Goal: Information Seeking & Learning: Learn about a topic

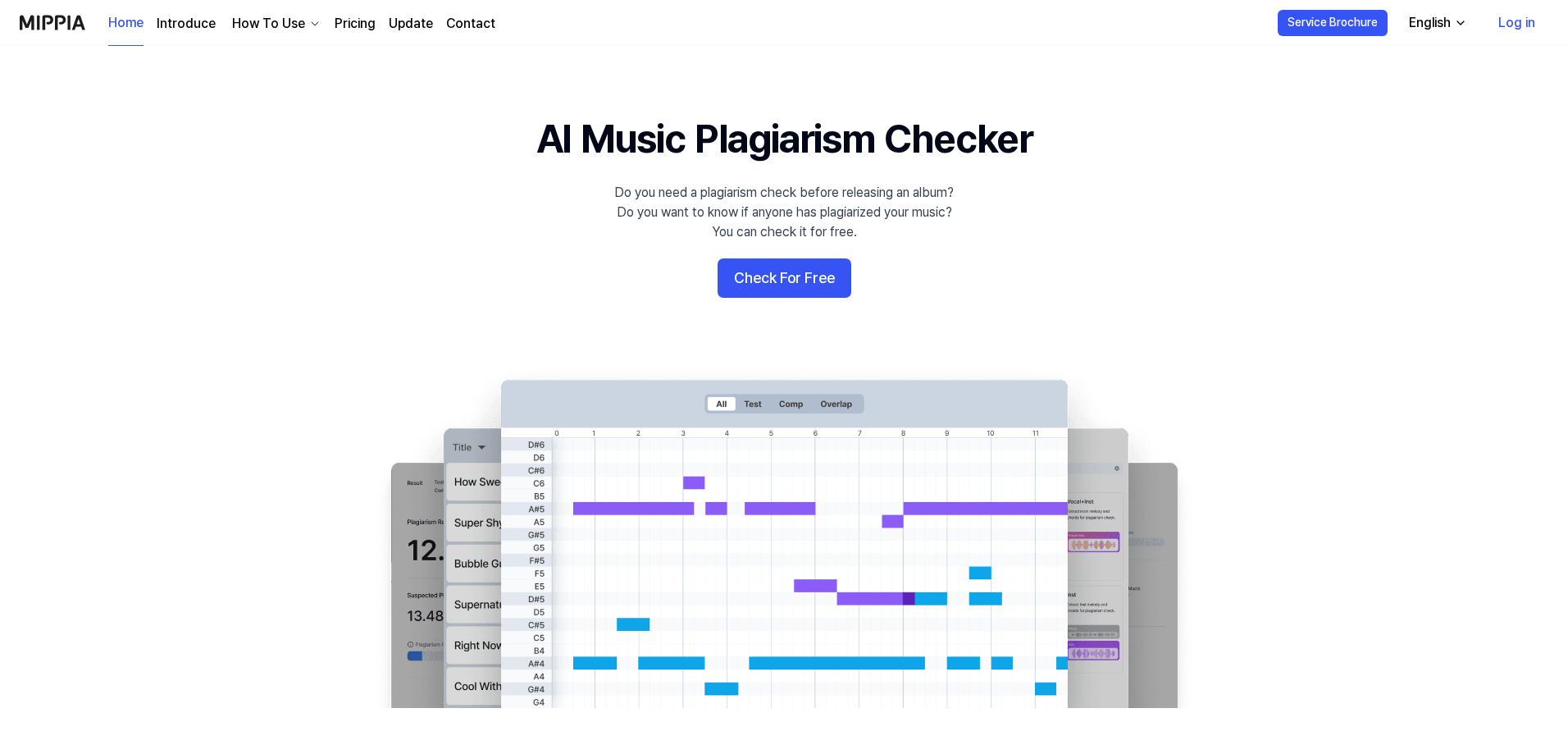
click at [1019, 24] on link "Log in" at bounding box center [1517, 23] width 63 height 46
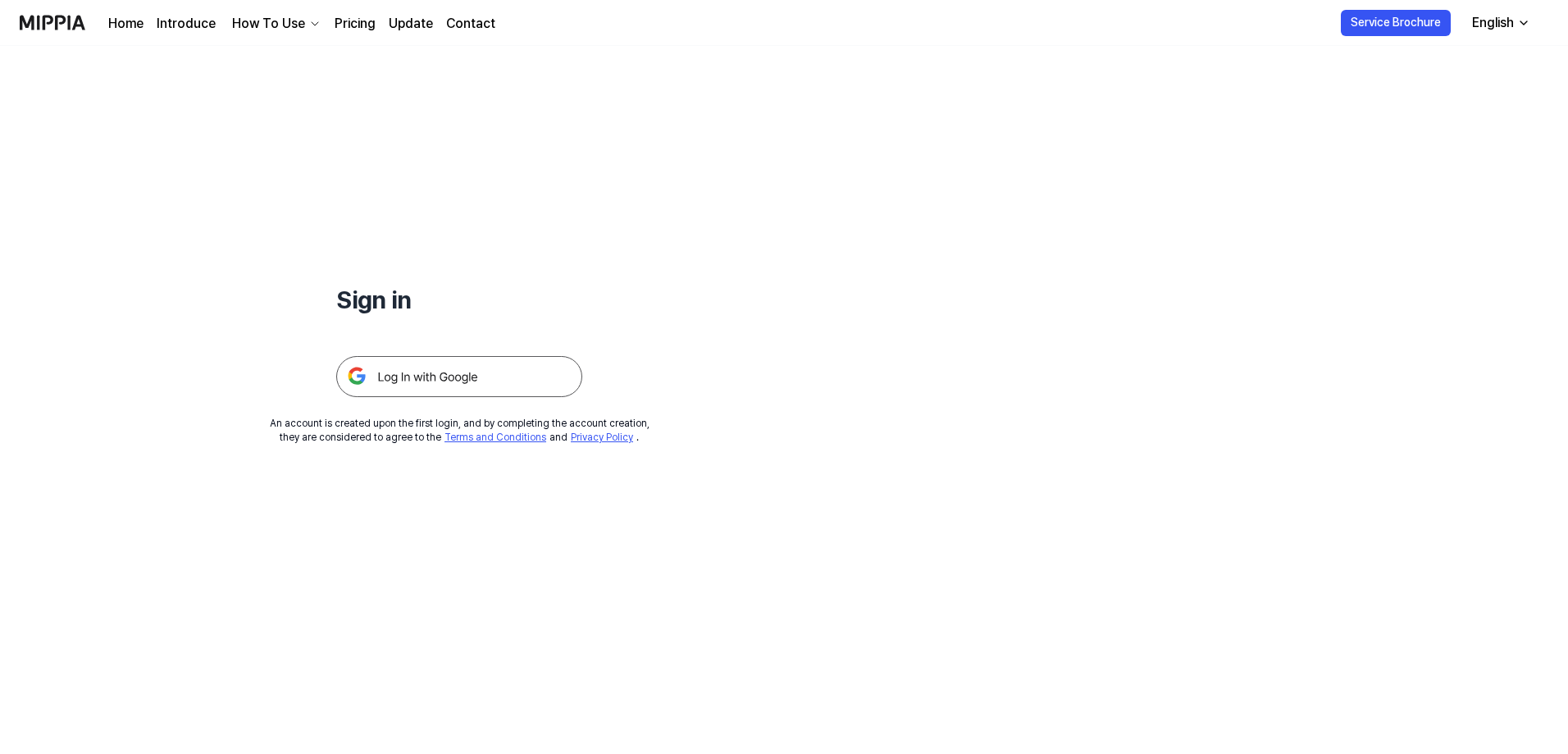
click at [485, 377] on img at bounding box center [460, 377] width 246 height 41
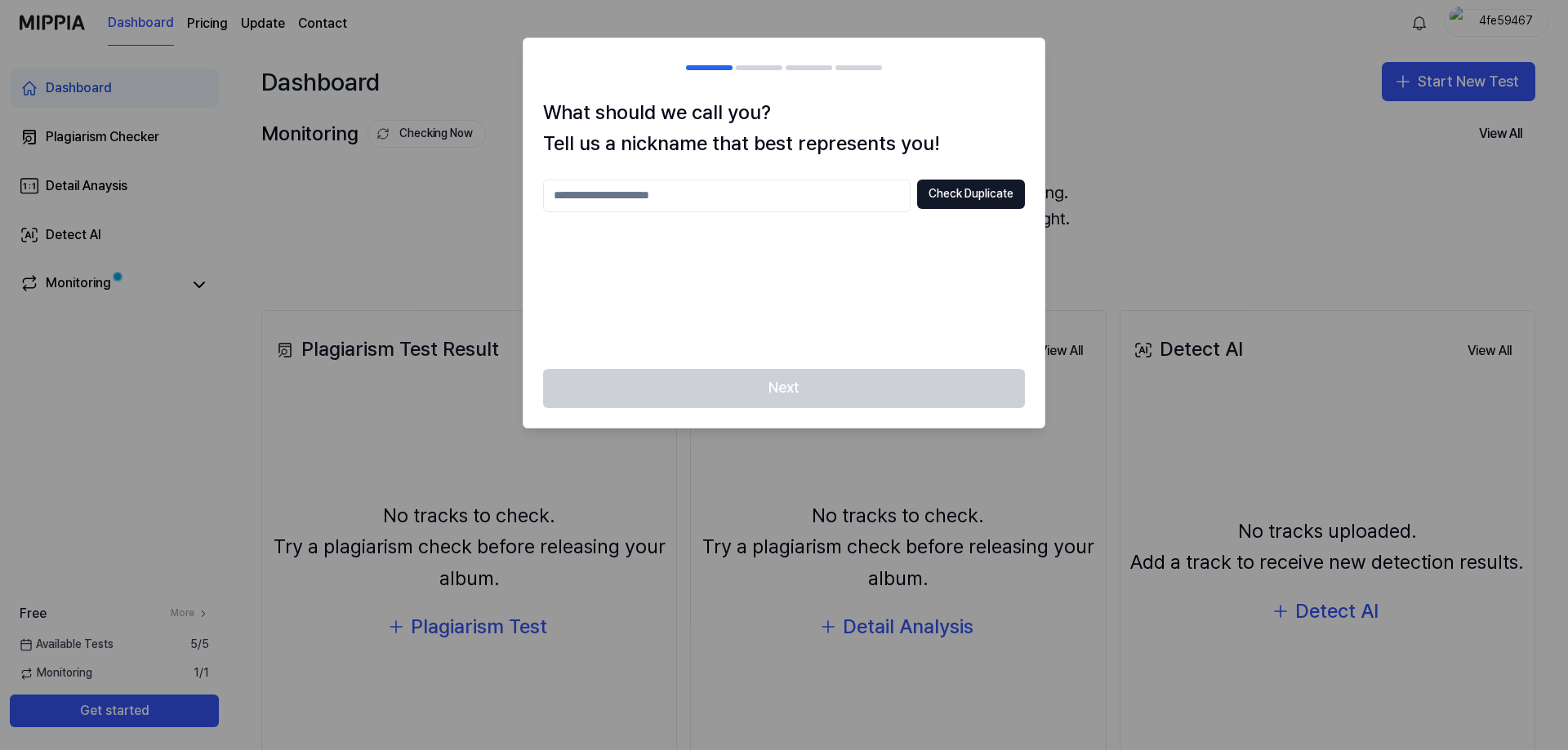
click at [735, 201] on input "text" at bounding box center [727, 196] width 368 height 33
click at [838, 194] on input "*********" at bounding box center [727, 196] width 368 height 33
type input "*********"
click at [803, 238] on div "********* Check Duplicate" at bounding box center [784, 264] width 482 height 170
click at [965, 196] on button "Check Duplicate" at bounding box center [971, 194] width 108 height 29
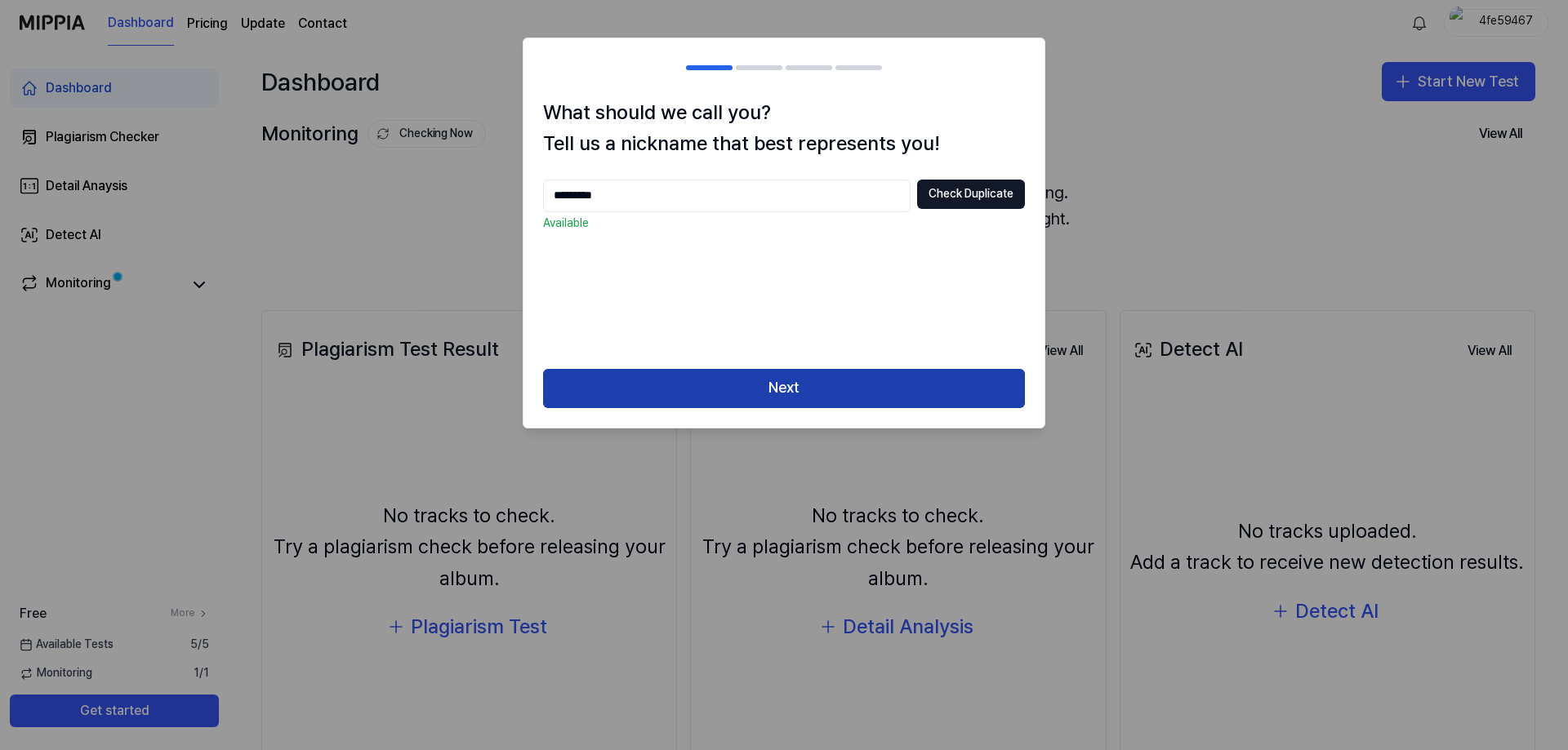
click at [855, 379] on button "Next" at bounding box center [784, 388] width 482 height 39
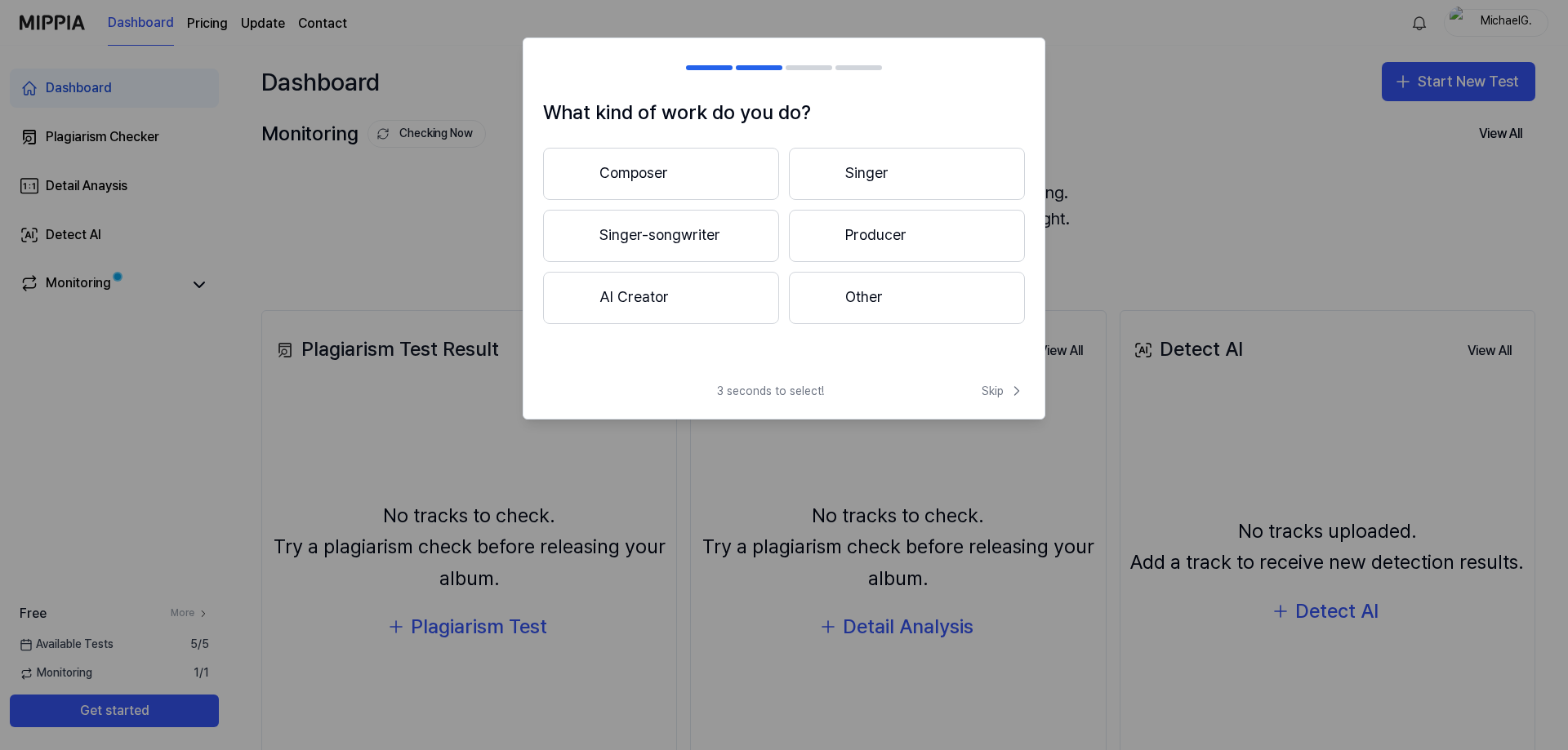
click at [668, 301] on button "AI Creator" at bounding box center [661, 297] width 236 height 52
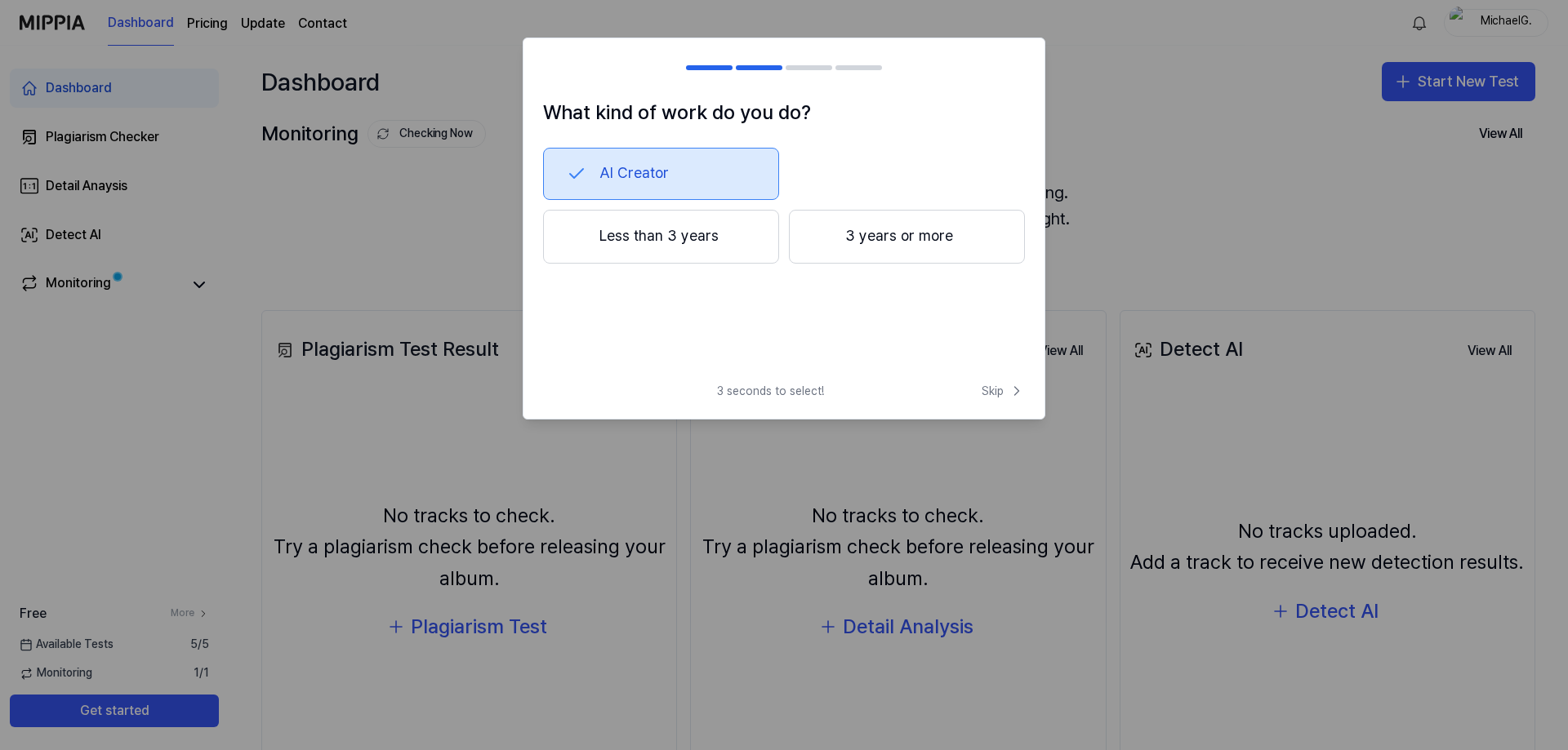
click at [683, 241] on button "Less than 3 years" at bounding box center [661, 236] width 236 height 54
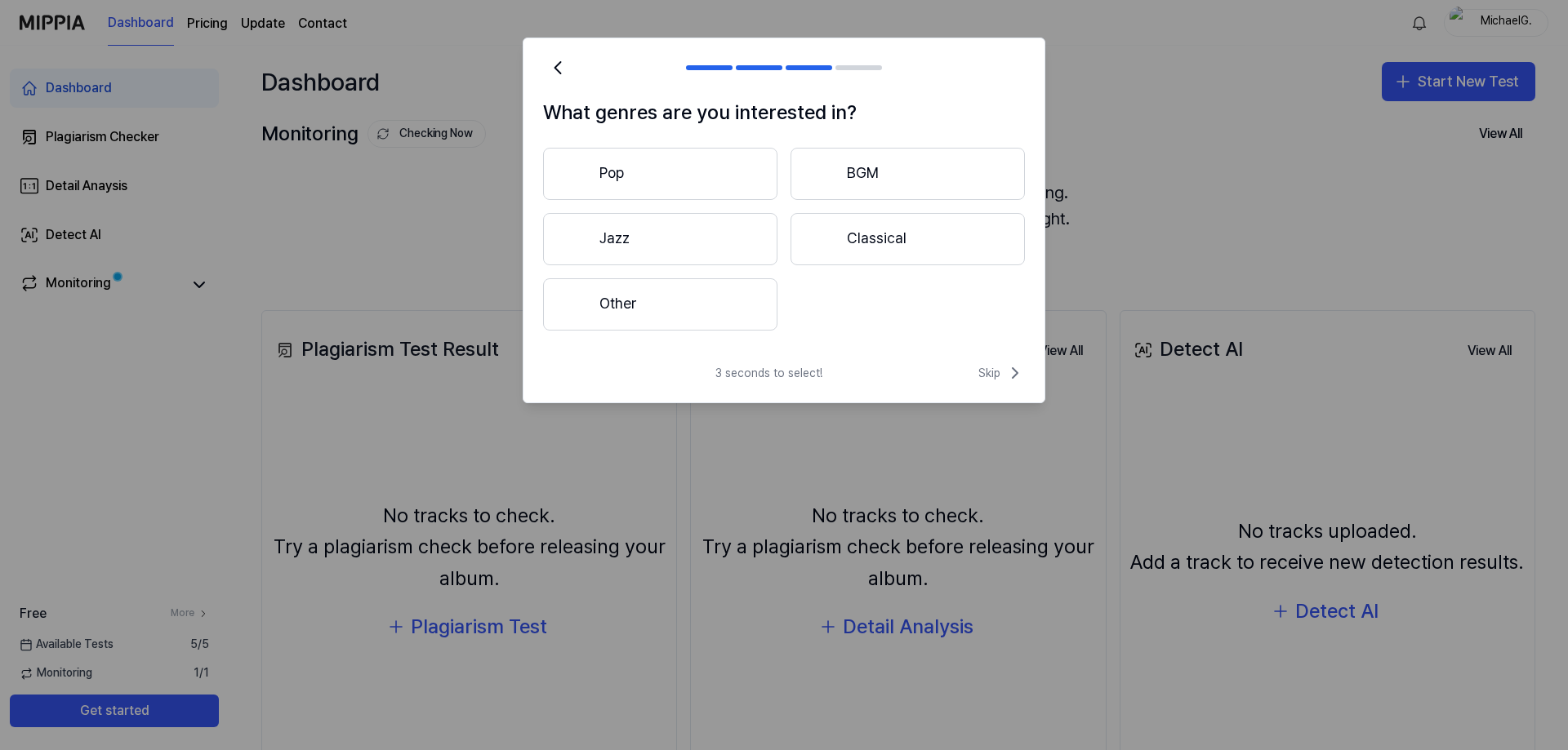
click at [683, 300] on button "Other" at bounding box center [661, 304] width 235 height 52
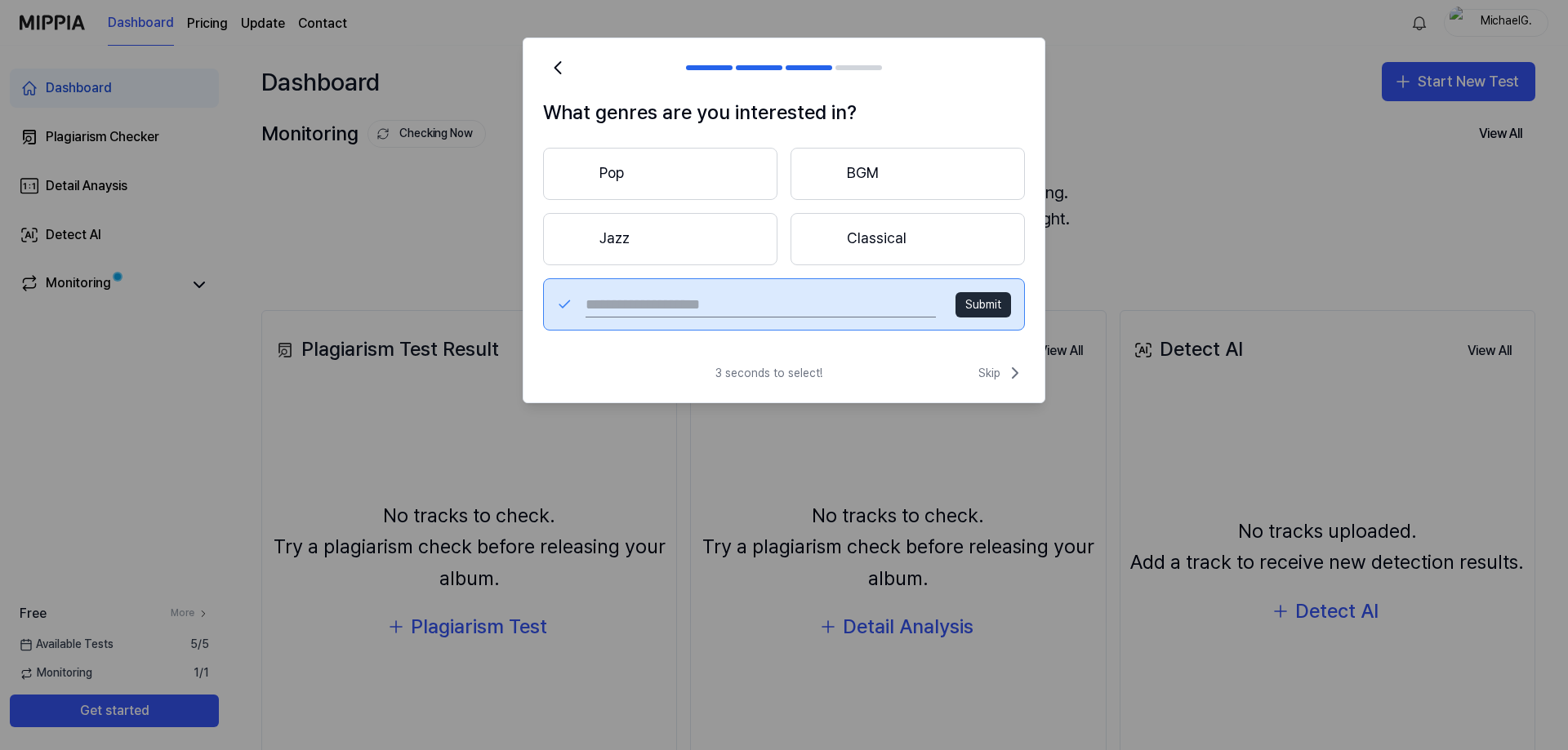
click at [987, 307] on button "Submit" at bounding box center [982, 305] width 56 height 26
drag, startPoint x: 772, startPoint y: 308, endPoint x: 762, endPoint y: 298, distance: 14.1
click at [765, 304] on input "text" at bounding box center [760, 305] width 350 height 26
type input "******"
click at [968, 302] on button "Submit" at bounding box center [982, 305] width 56 height 26
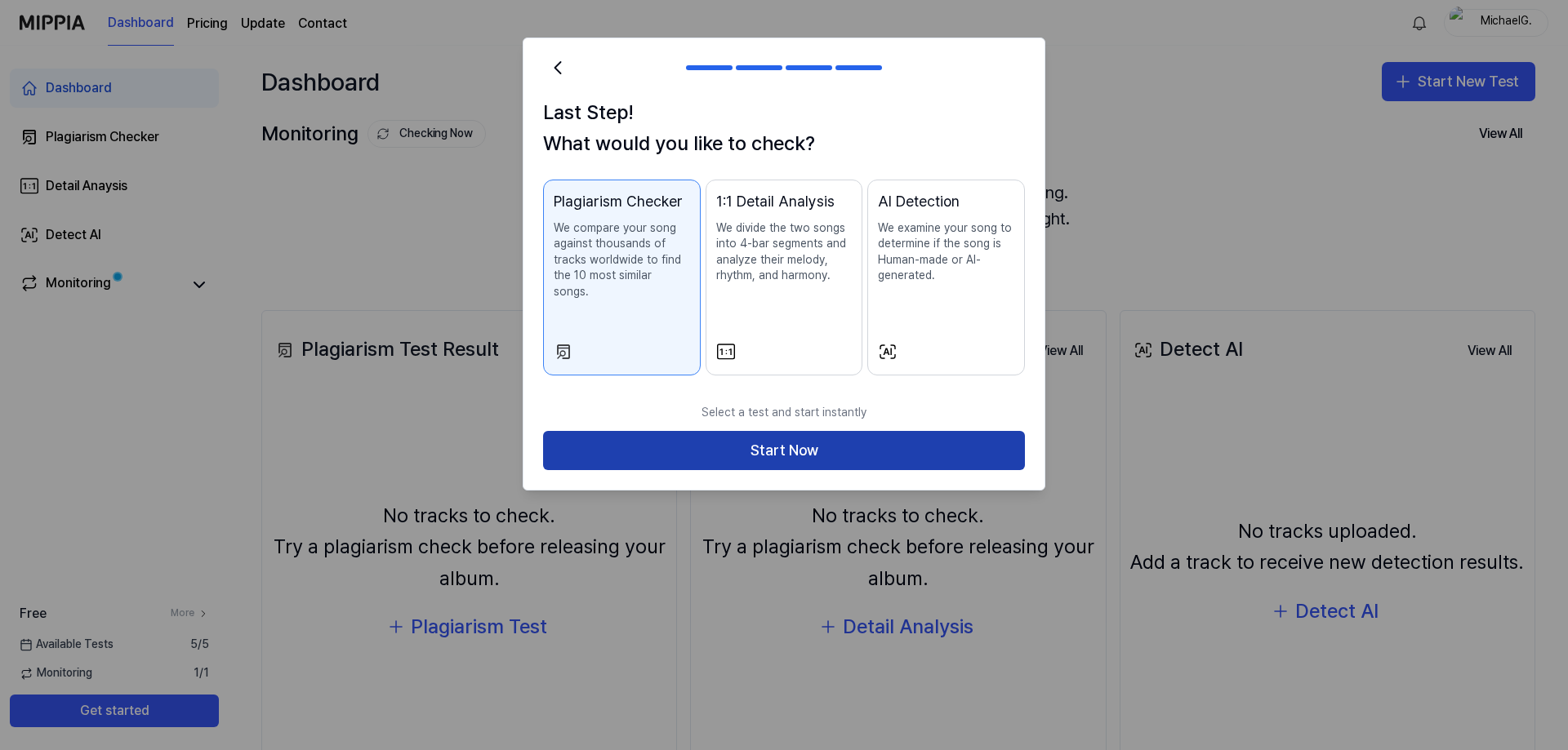
click at [718, 435] on button "Start Now" at bounding box center [784, 450] width 482 height 39
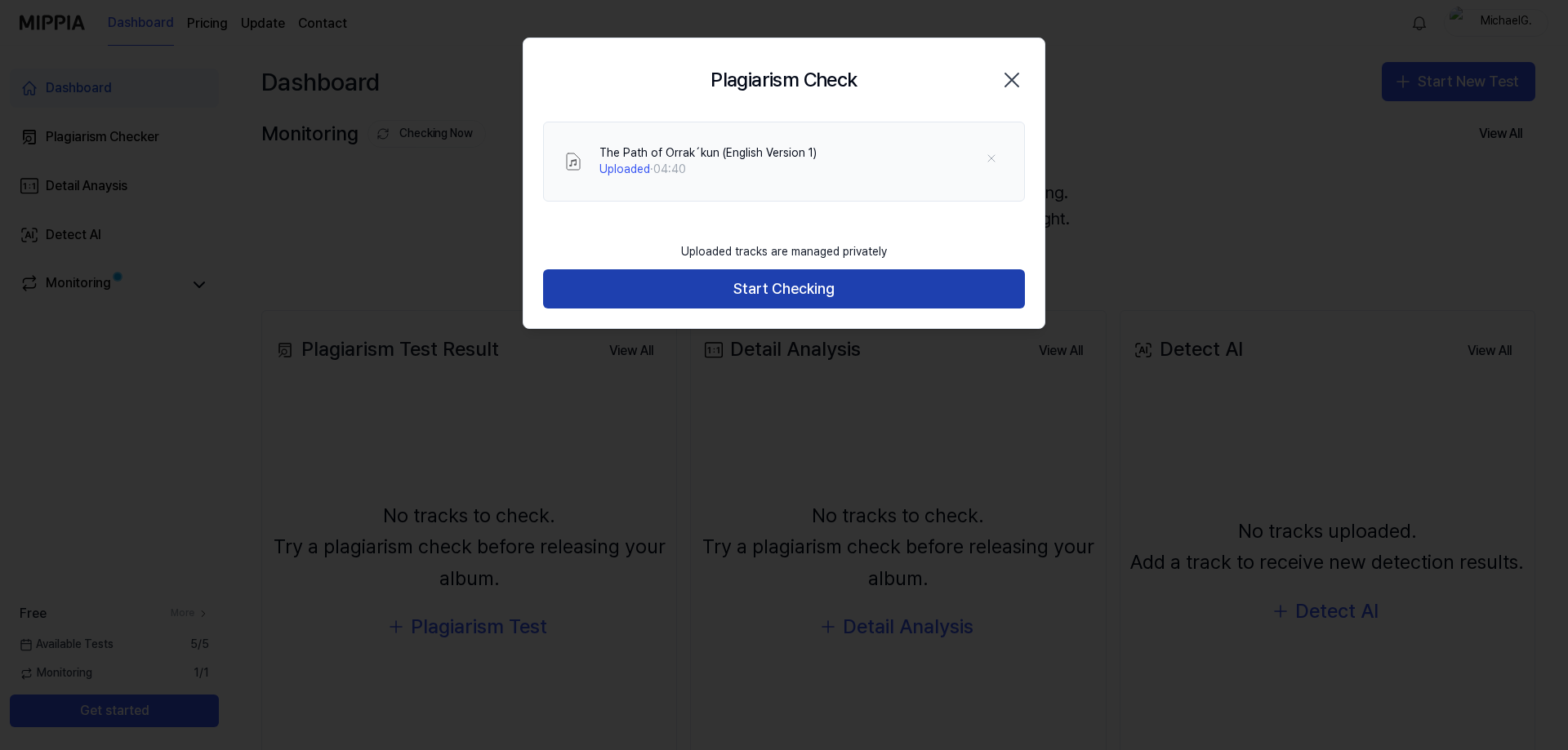
click at [794, 294] on button "Start Checking" at bounding box center [784, 289] width 482 height 39
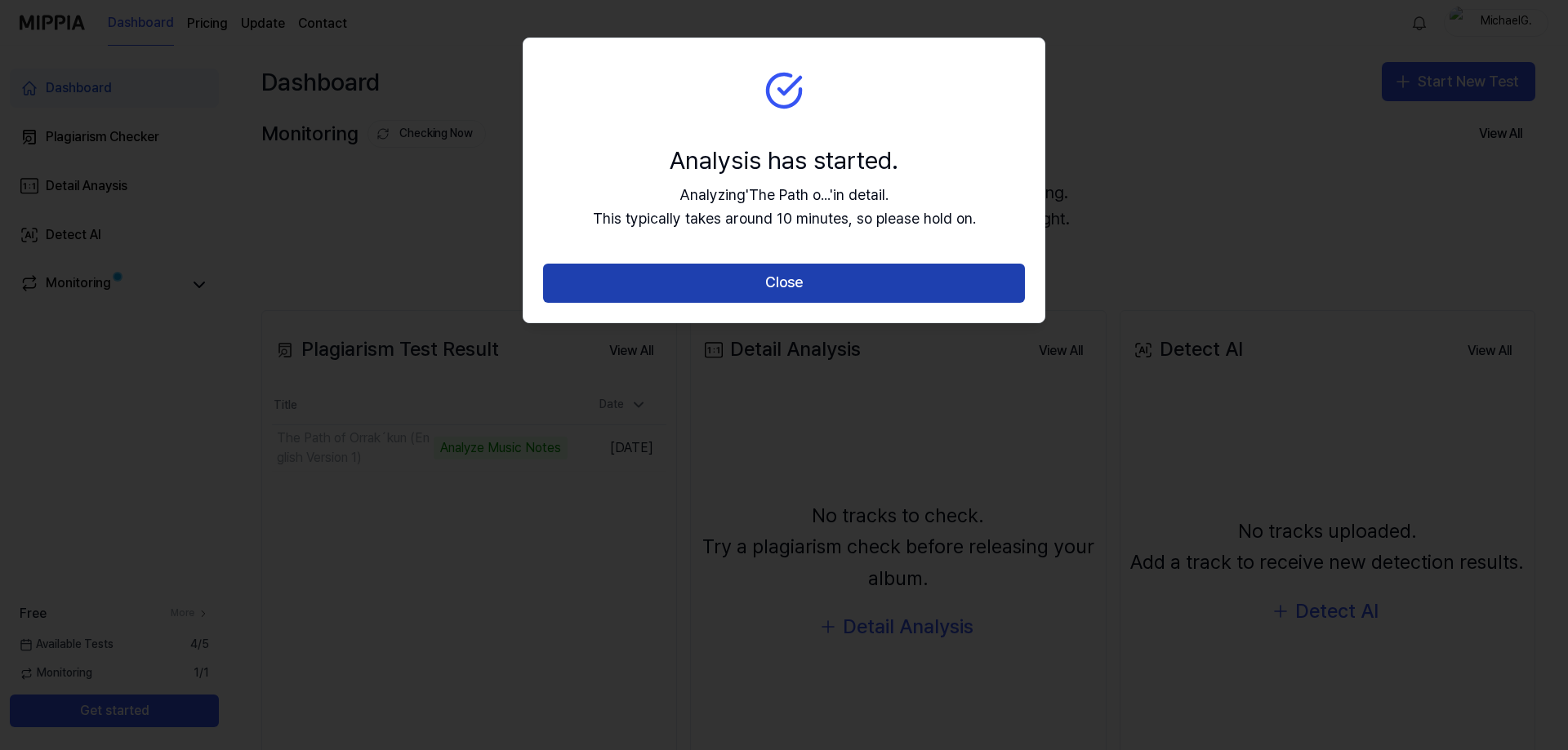
click at [810, 286] on button "Close" at bounding box center [784, 283] width 482 height 39
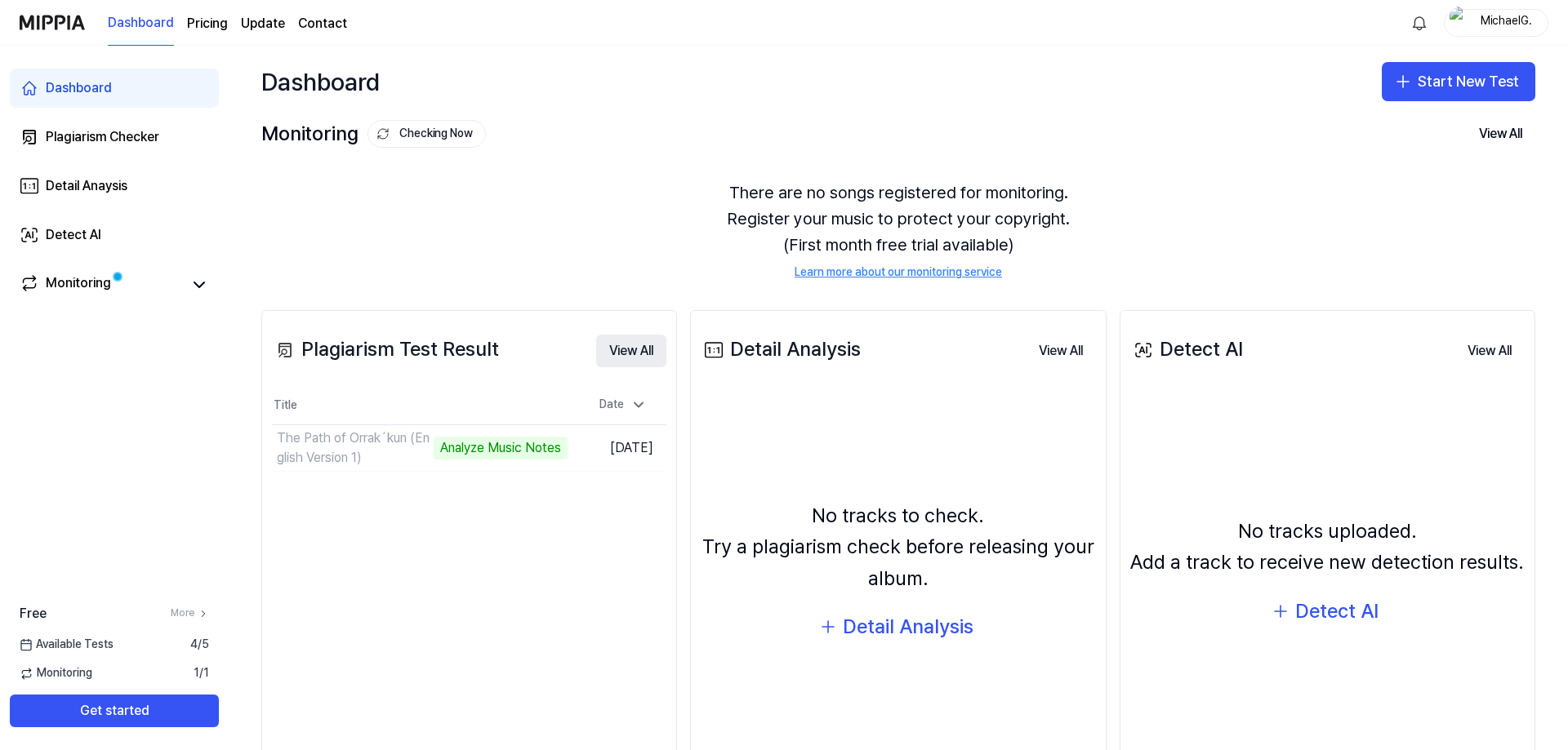
click at [643, 352] on button "View All" at bounding box center [631, 351] width 71 height 33
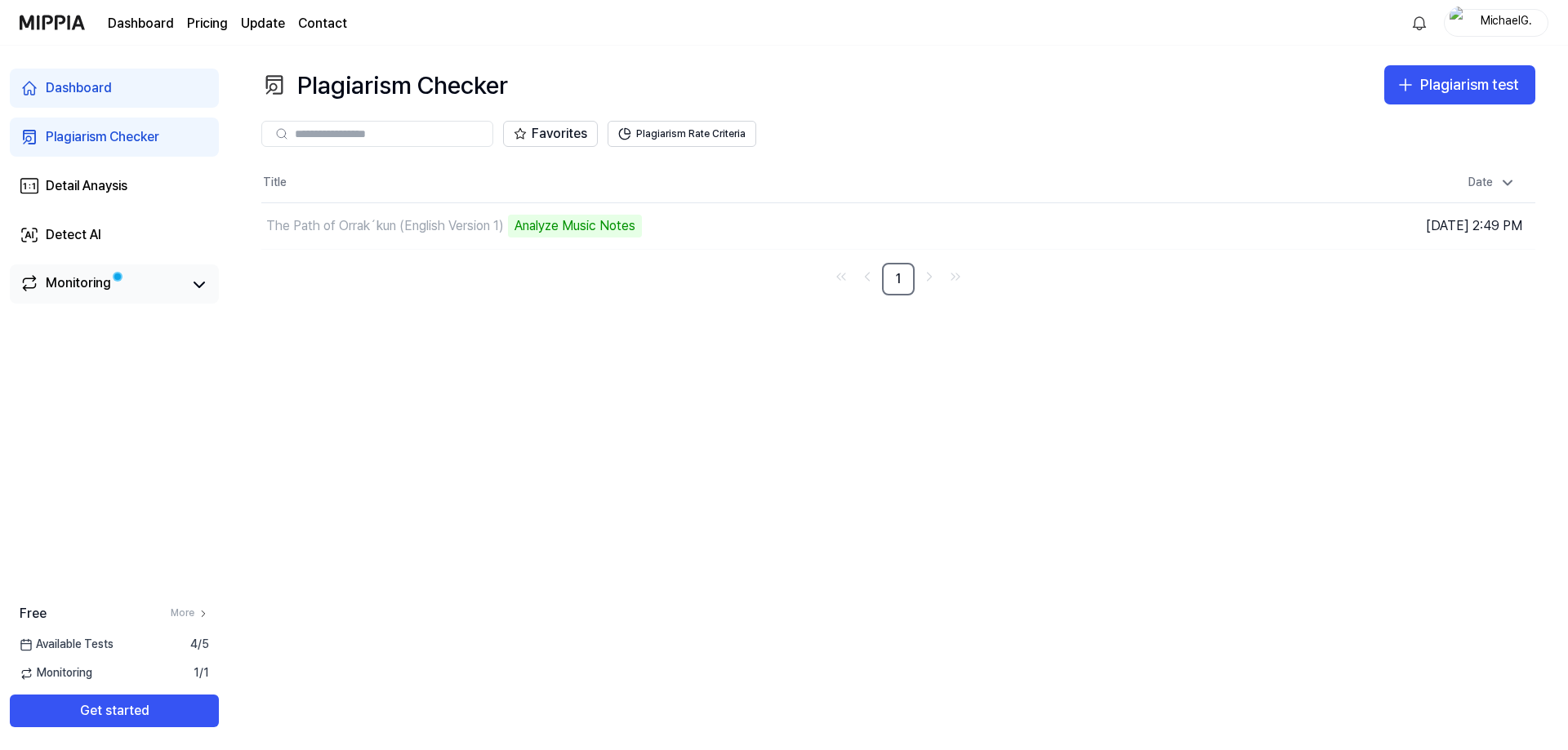
click at [90, 284] on div "Monitoring" at bounding box center [78, 285] width 65 height 23
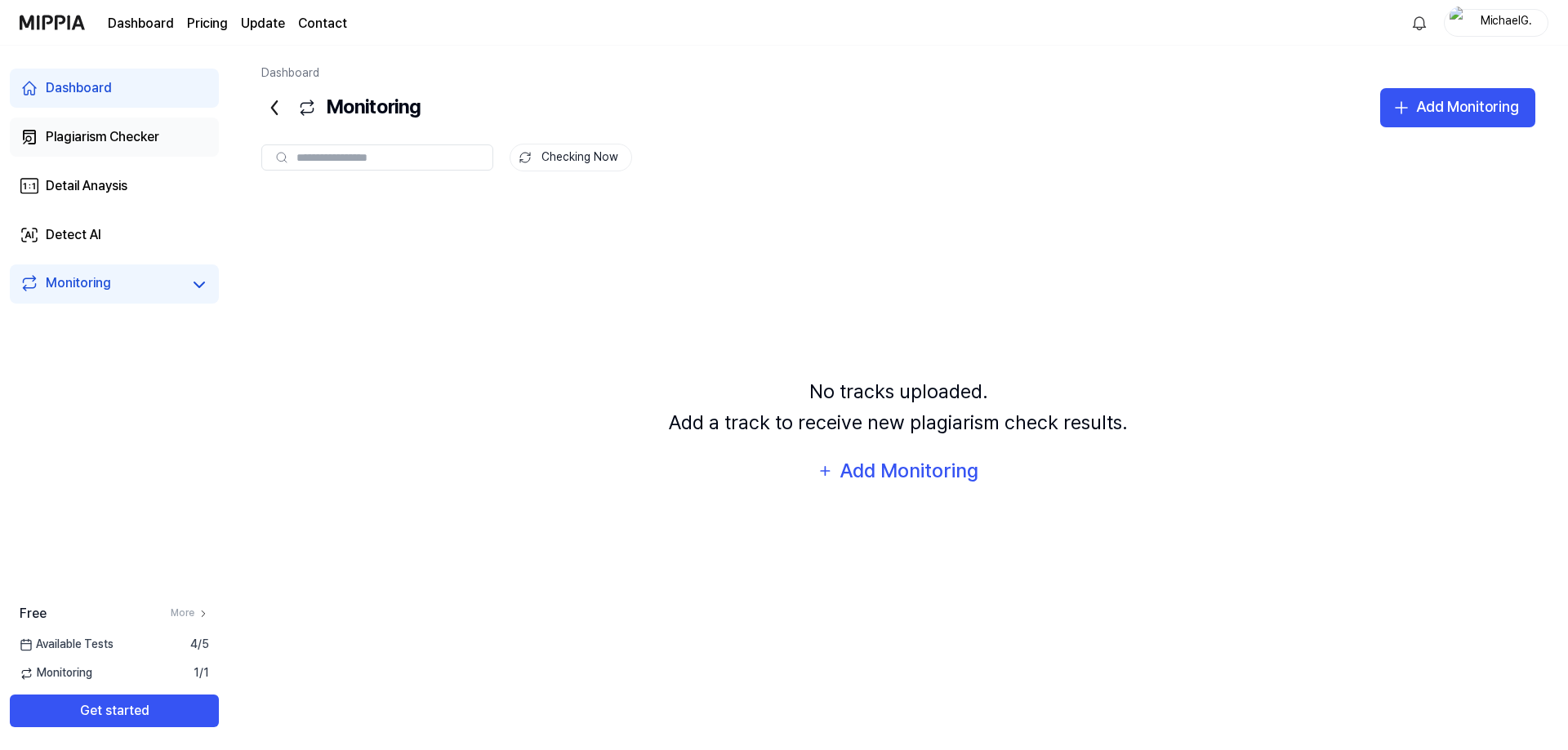
click at [116, 145] on div "Plagiarism Checker" at bounding box center [102, 137] width 114 height 19
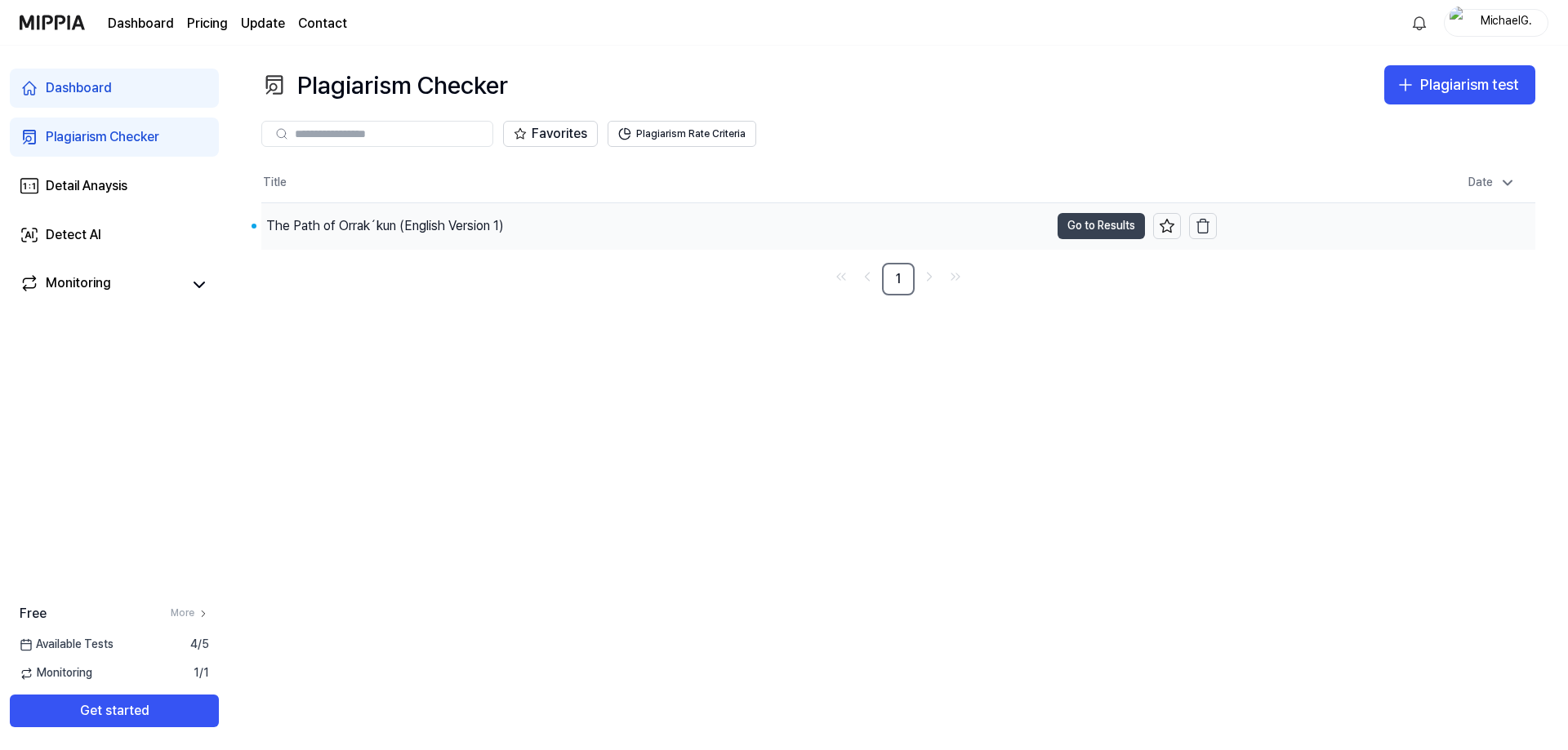
click at [1085, 226] on button "Go to Results" at bounding box center [1101, 226] width 87 height 26
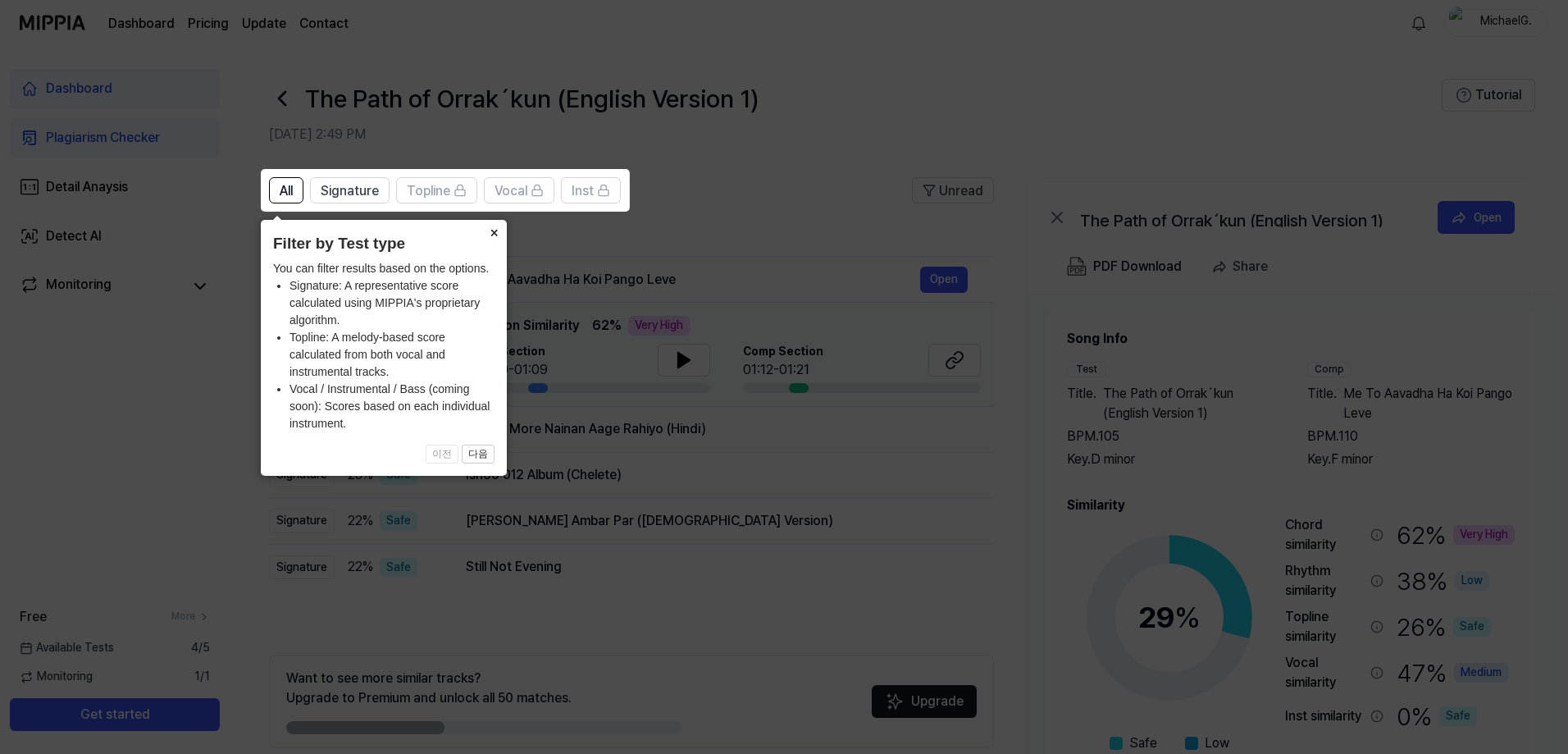
click at [492, 229] on button "×" at bounding box center [494, 231] width 27 height 23
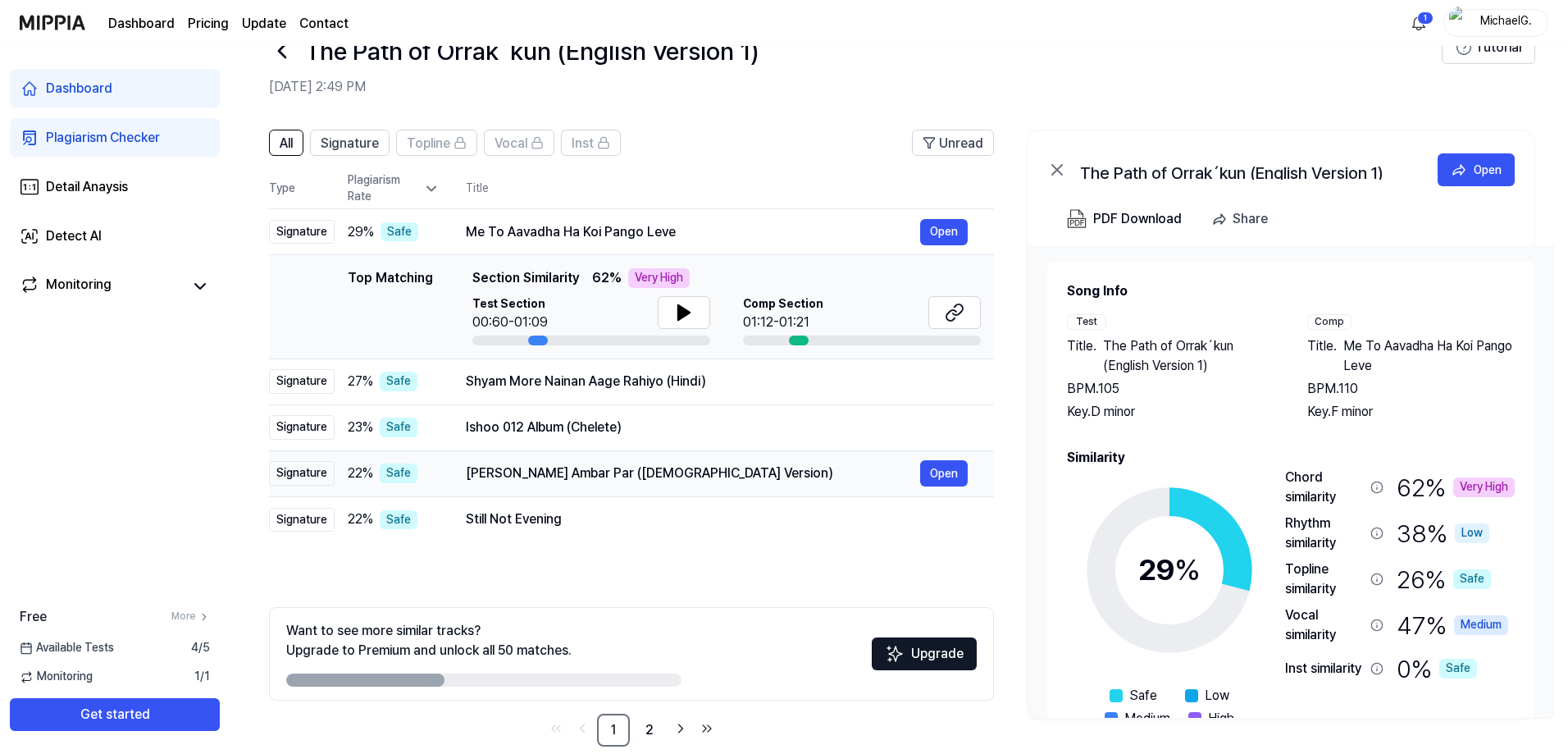
scroll to position [73, 0]
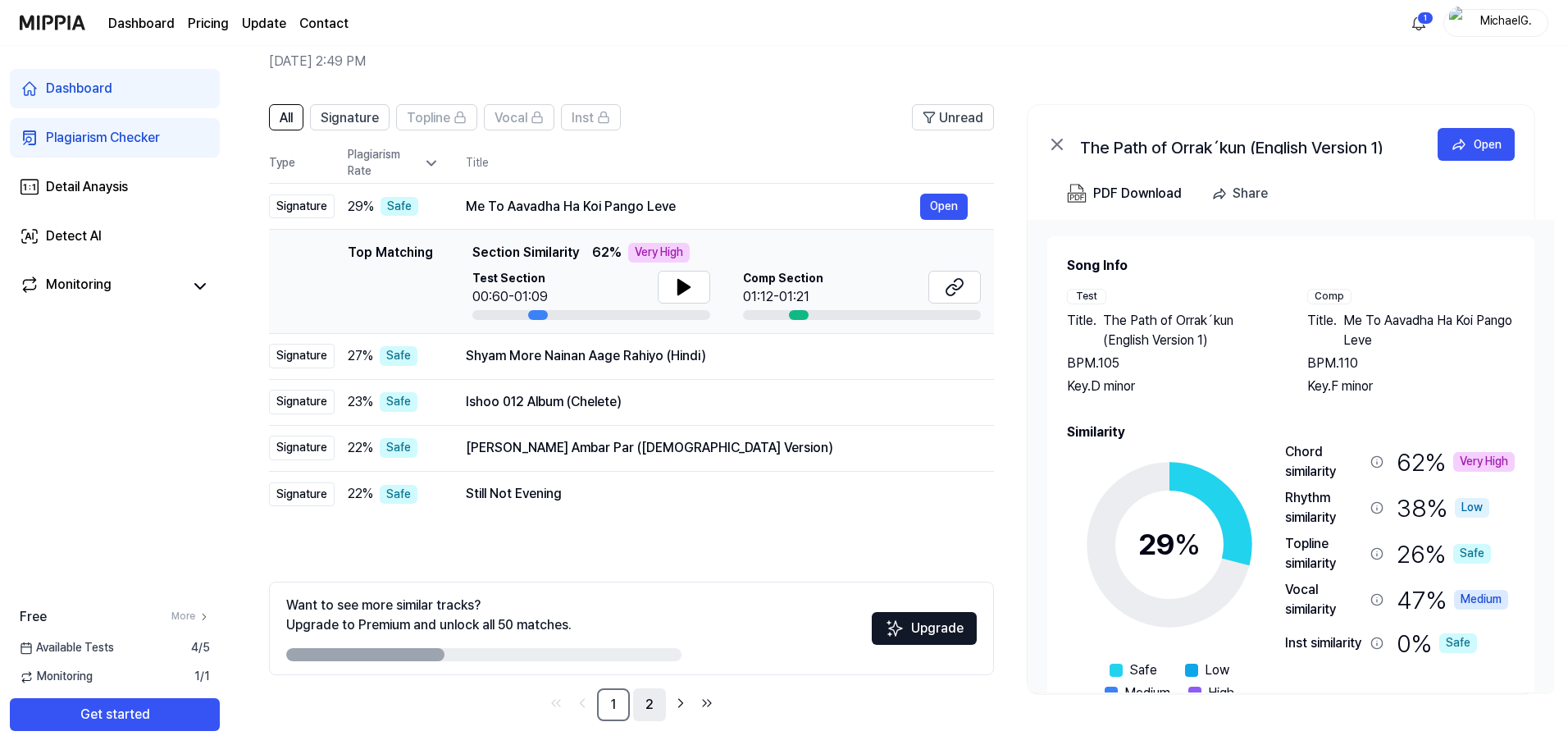
click at [655, 705] on link "2" at bounding box center [649, 704] width 33 height 33
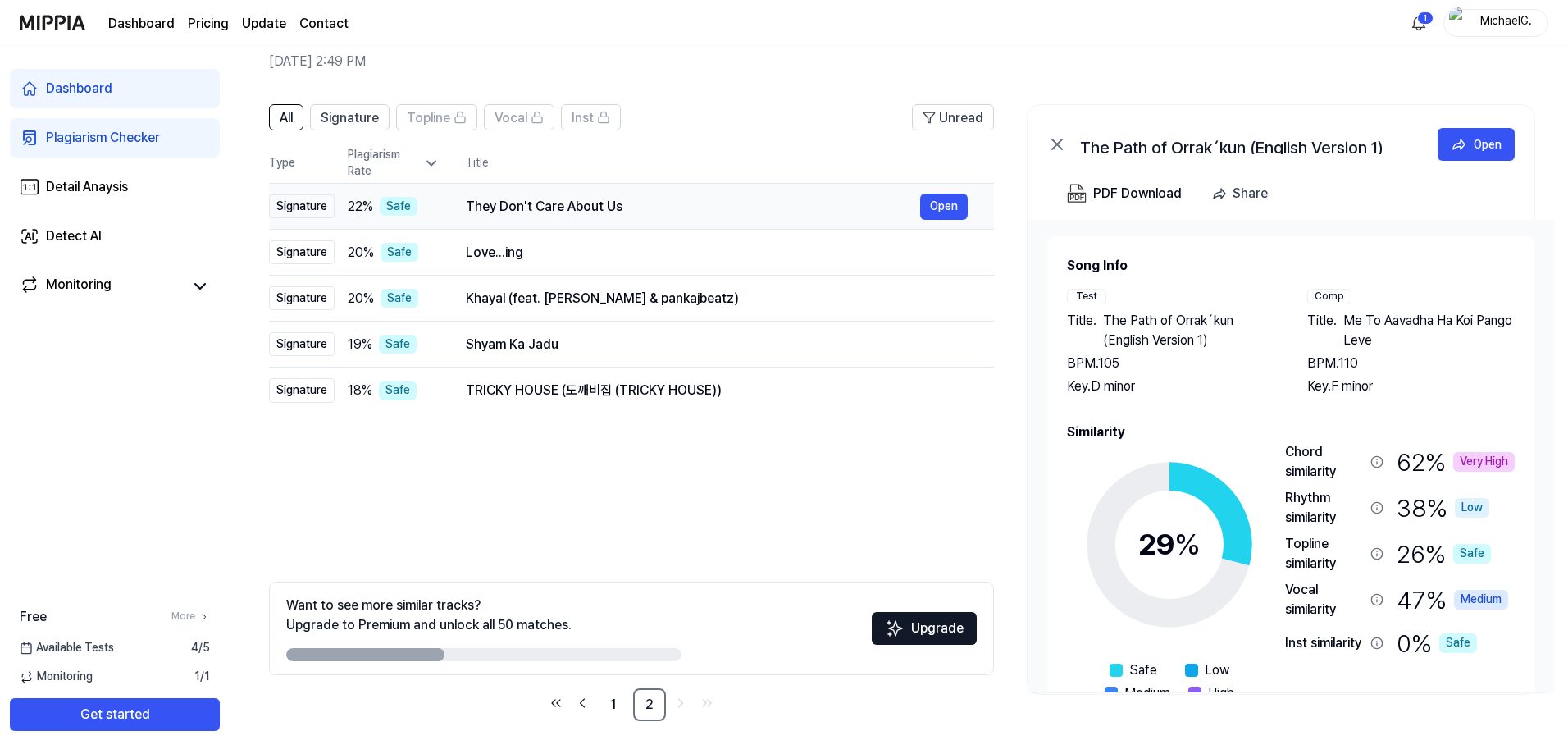
click at [719, 205] on div "They Don't Care About Us" at bounding box center [693, 206] width 454 height 19
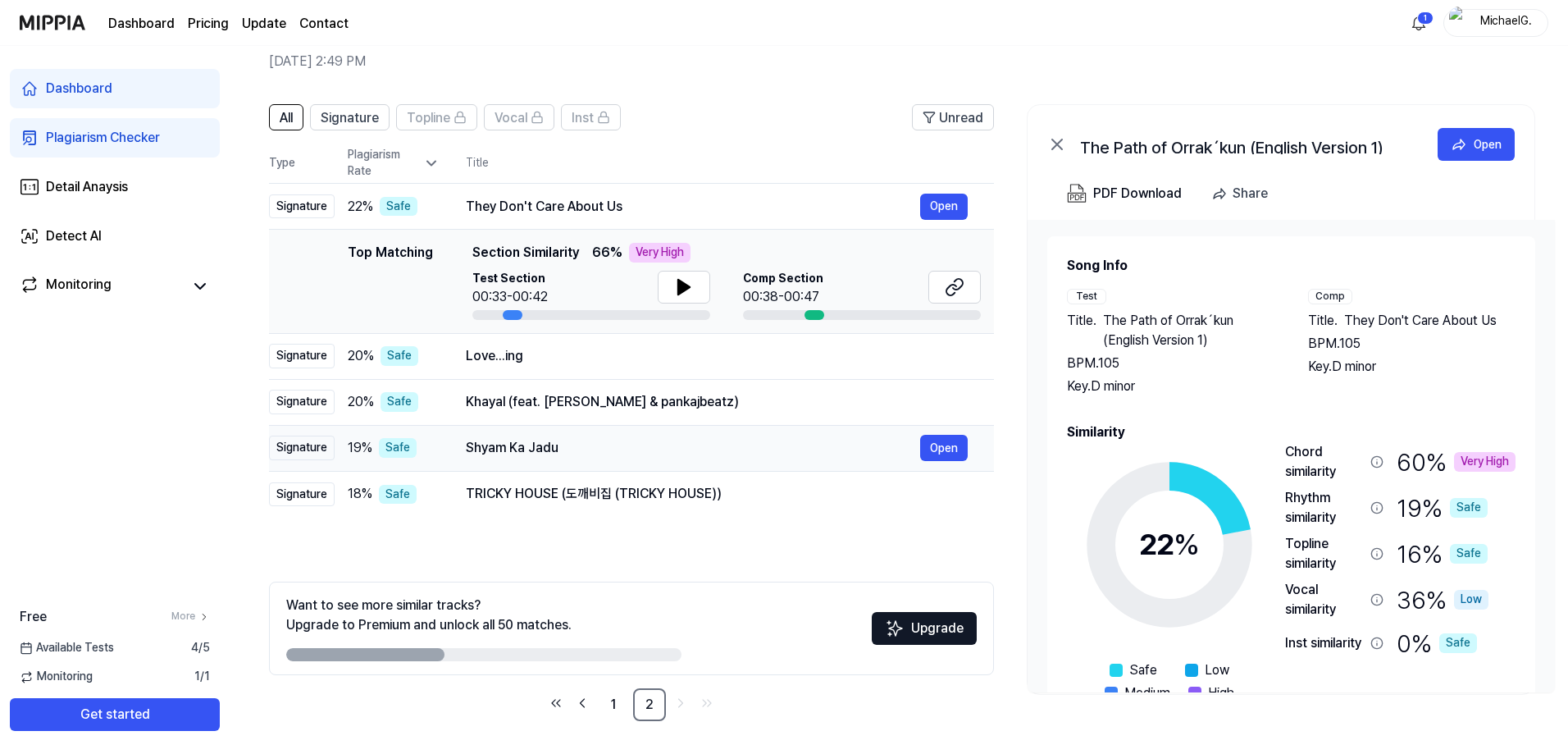
scroll to position [0, 0]
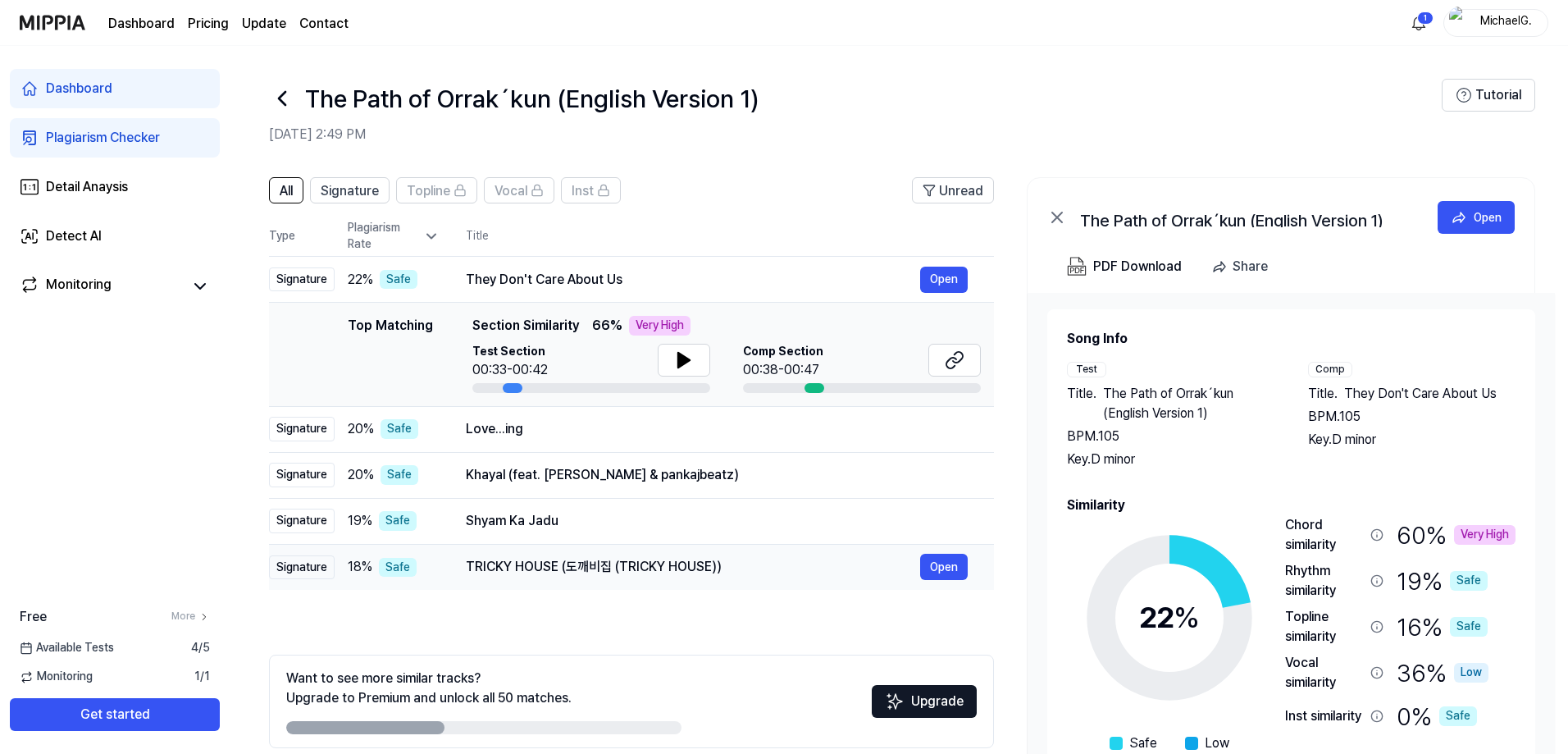
click at [539, 564] on div "TRICKY HOUSE (도깨비집 (TRICKY HOUSE))" at bounding box center [693, 567] width 454 height 19
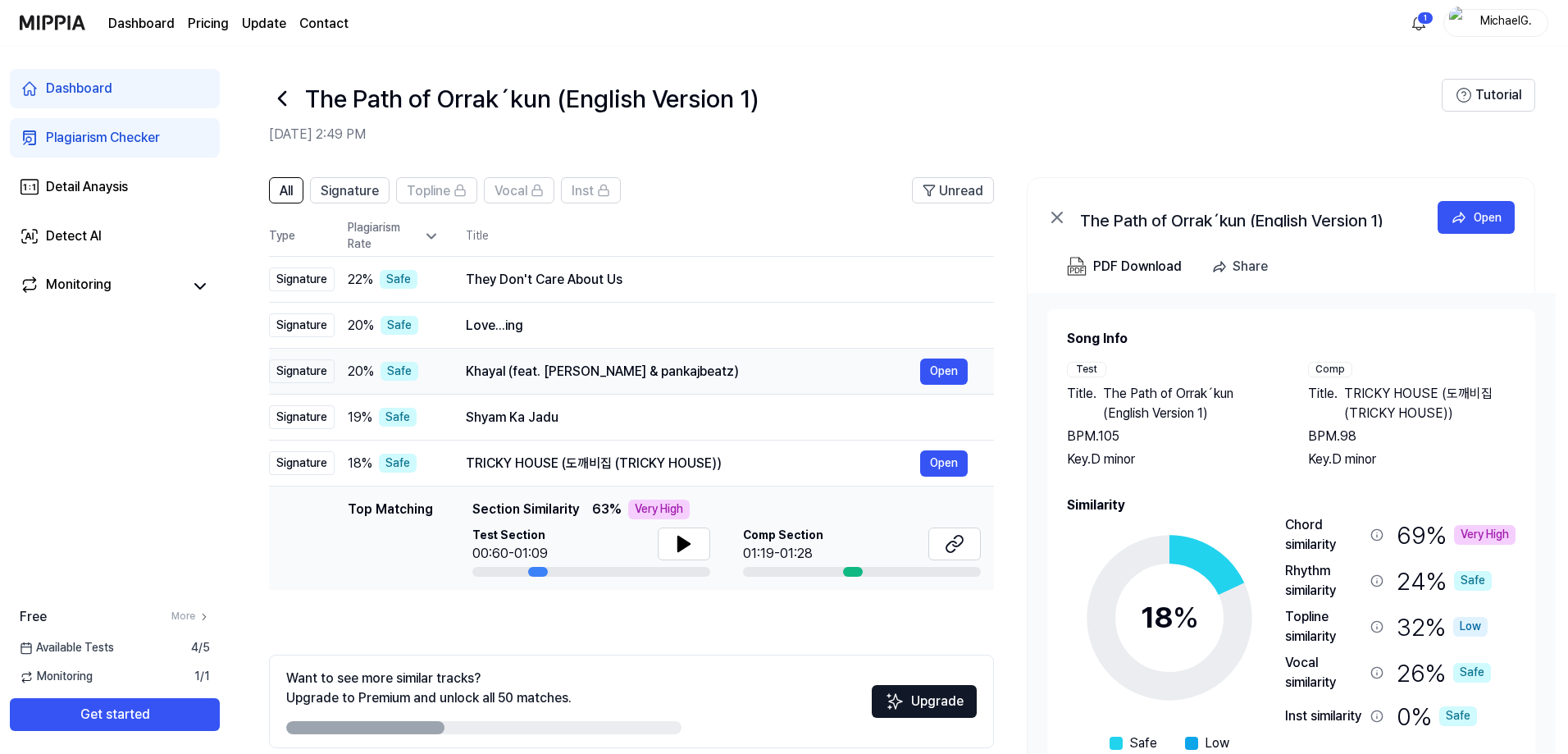
click at [558, 370] on div "Khayal (feat. Taimour Baig & pankajbeatz)" at bounding box center [693, 371] width 454 height 19
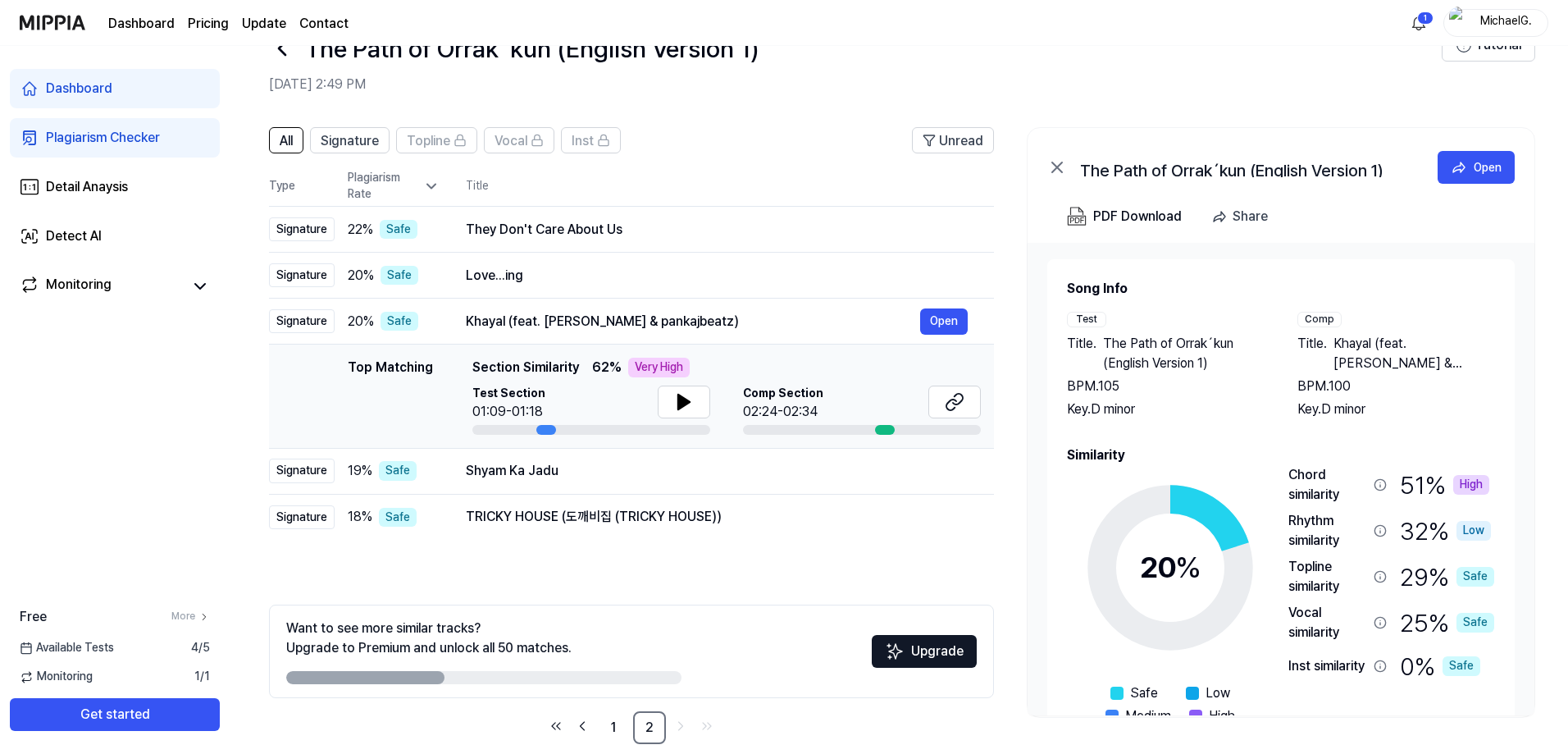
scroll to position [73, 0]
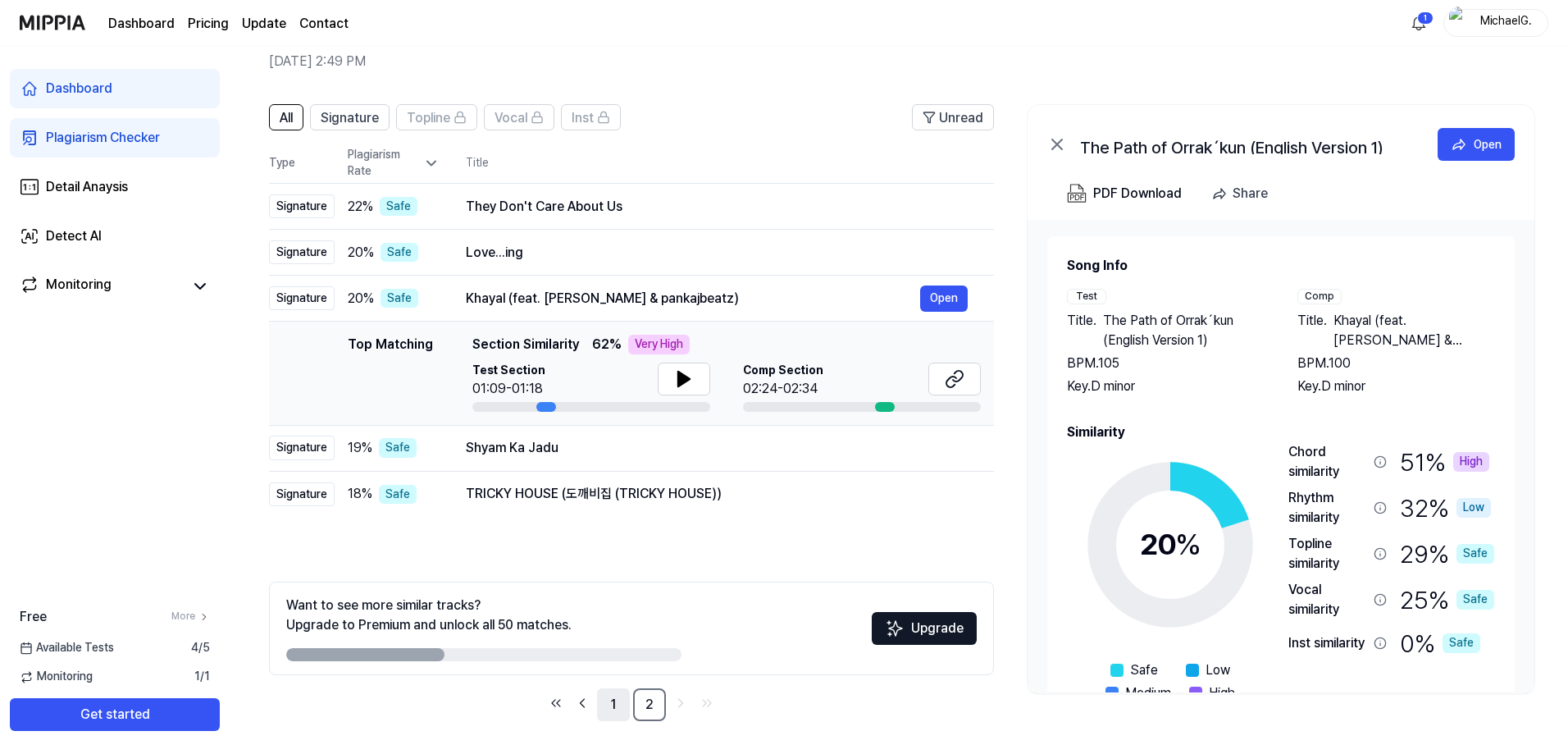
click at [615, 693] on link "1" at bounding box center [613, 704] width 33 height 33
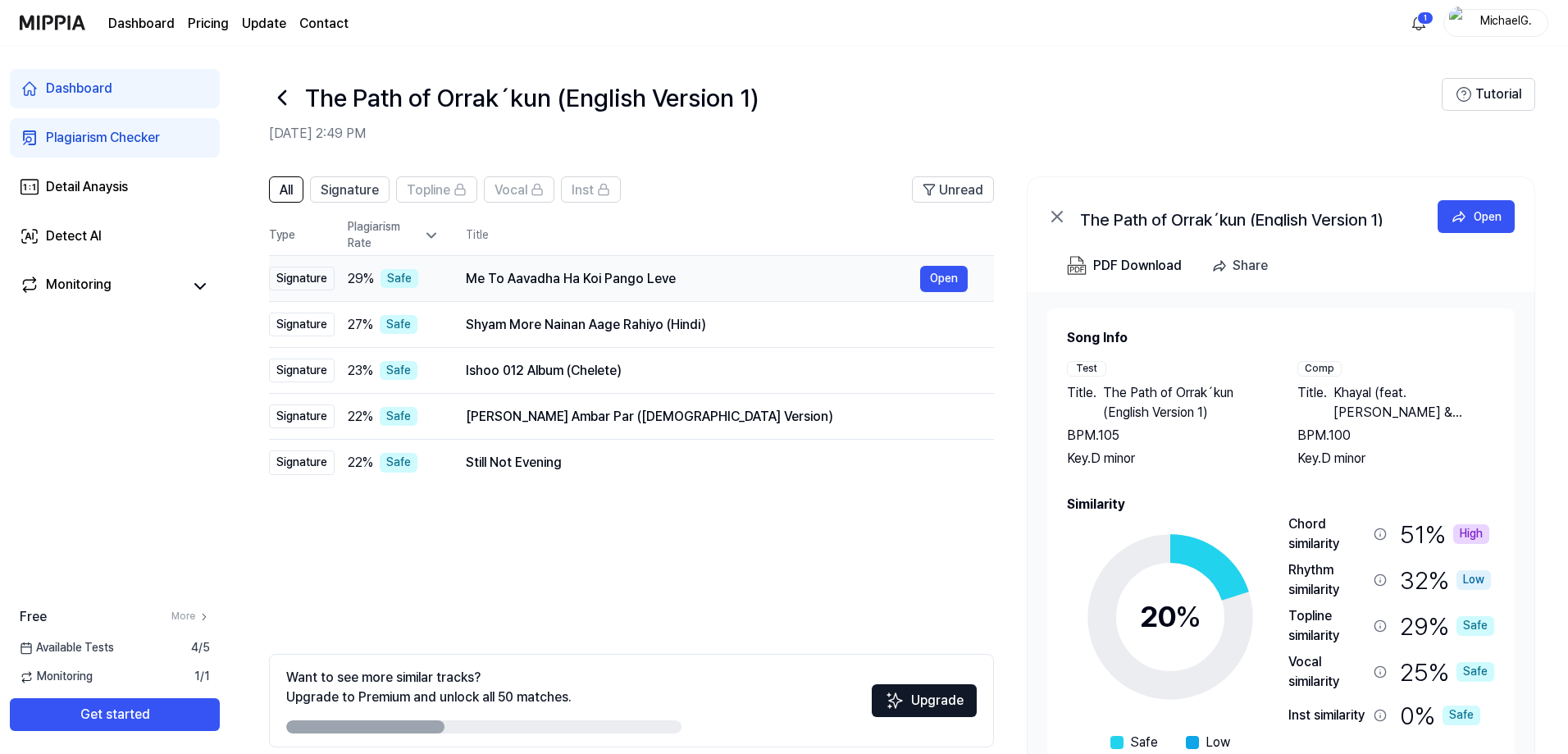
scroll to position [0, 0]
click at [729, 276] on div "Me To Aavadha Ha Koi Pango Leve" at bounding box center [693, 280] width 454 height 19
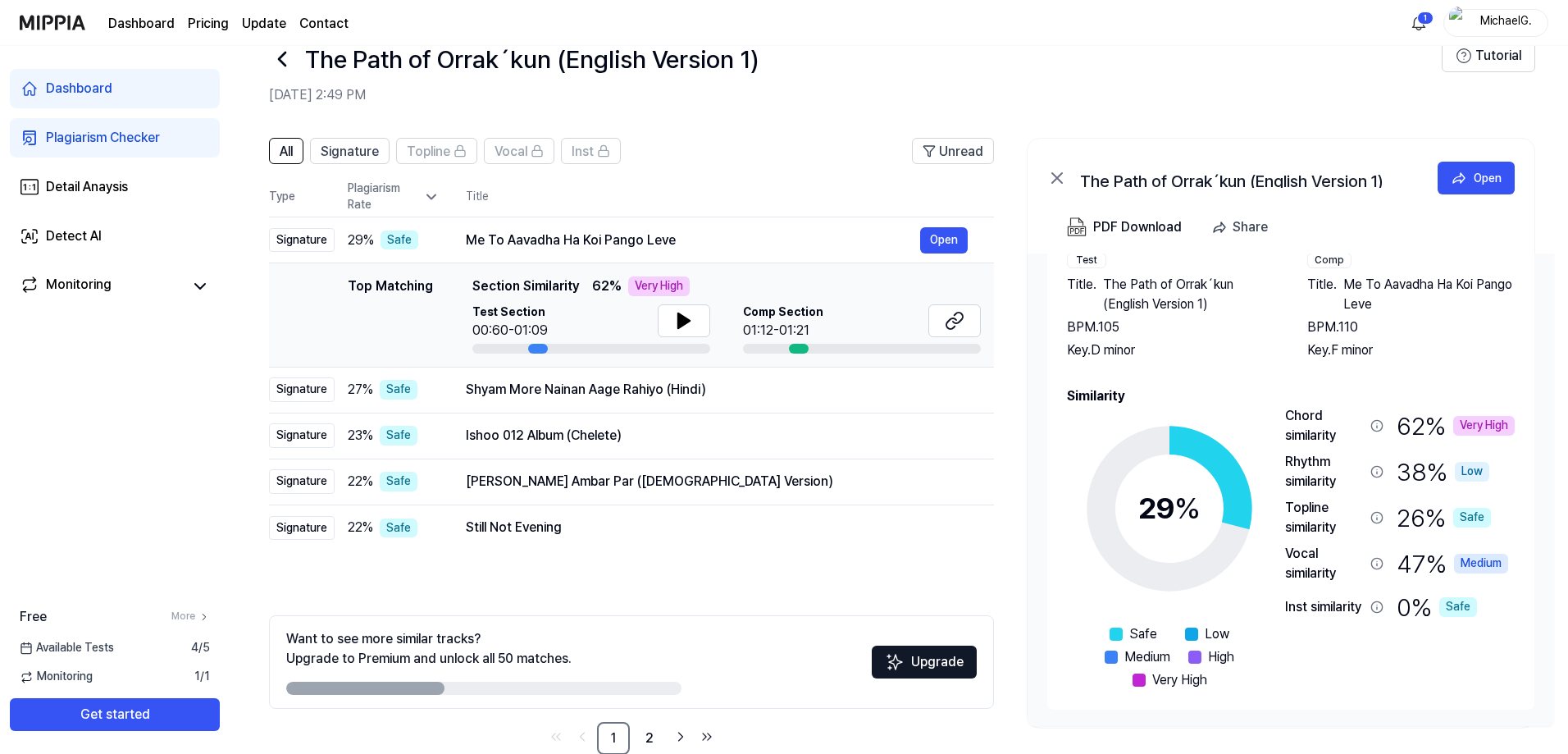
scroll to position [73, 0]
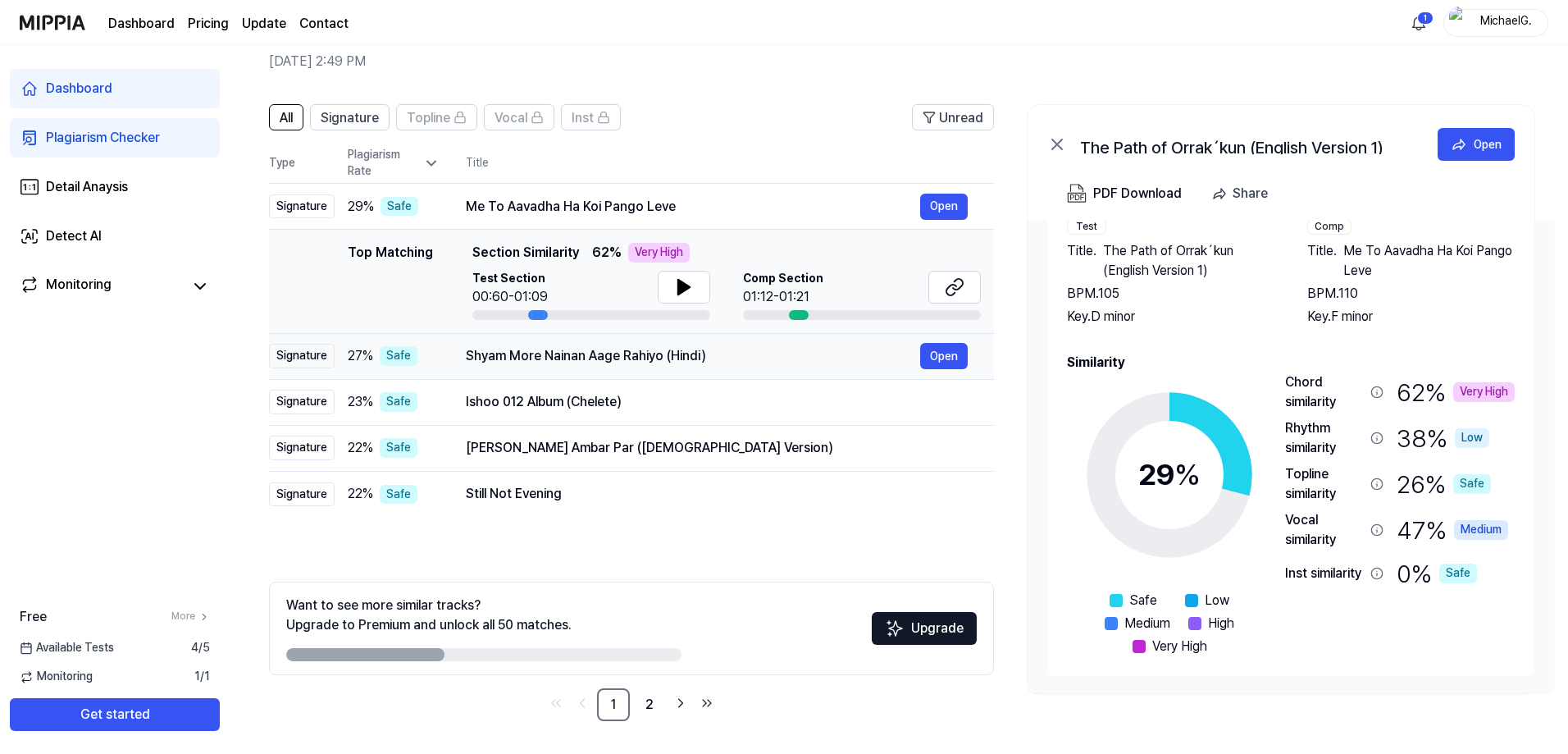
click at [623, 361] on div "Shyam More Nainan Aage Rahiyo (Hindi)" at bounding box center [693, 356] width 454 height 19
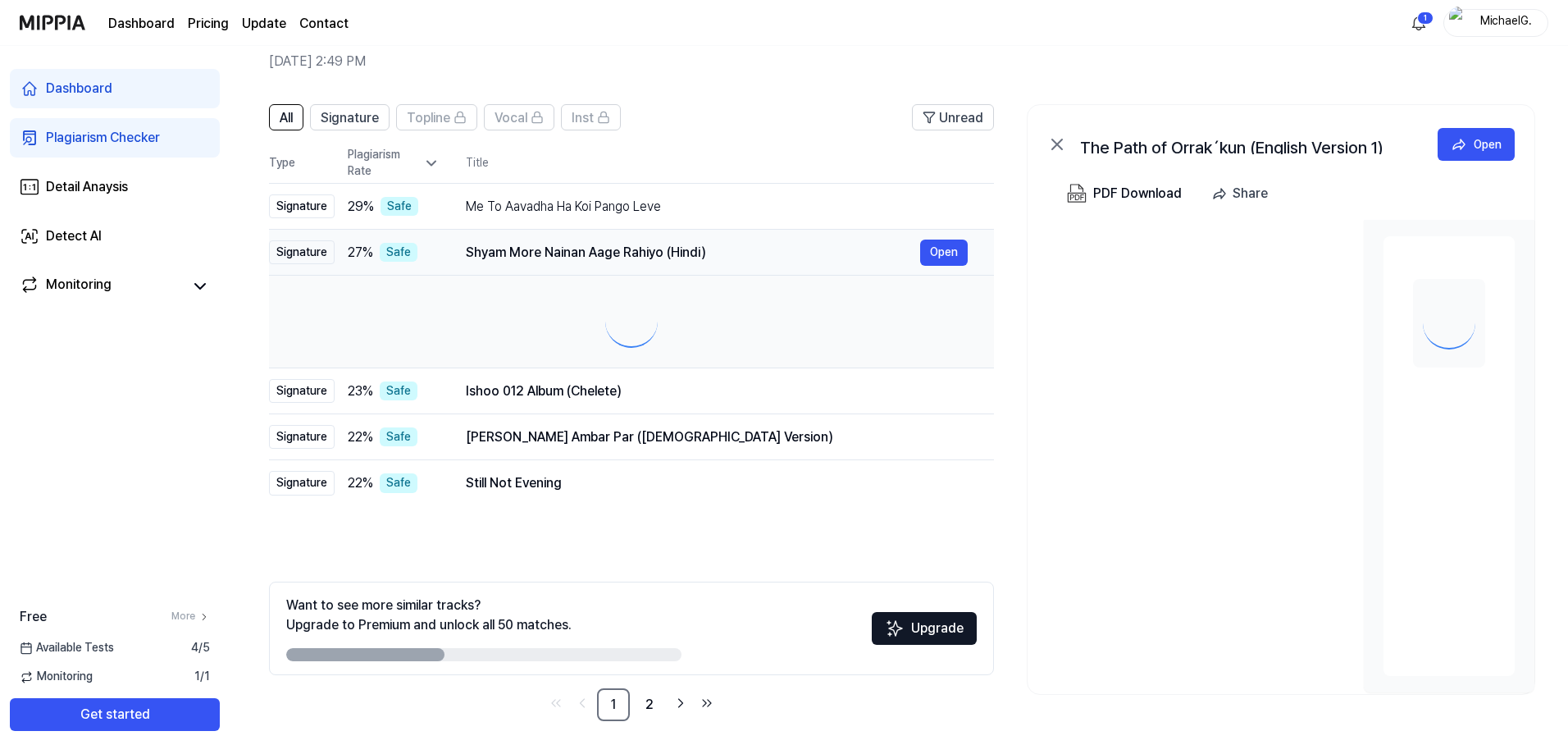
scroll to position [0, 0]
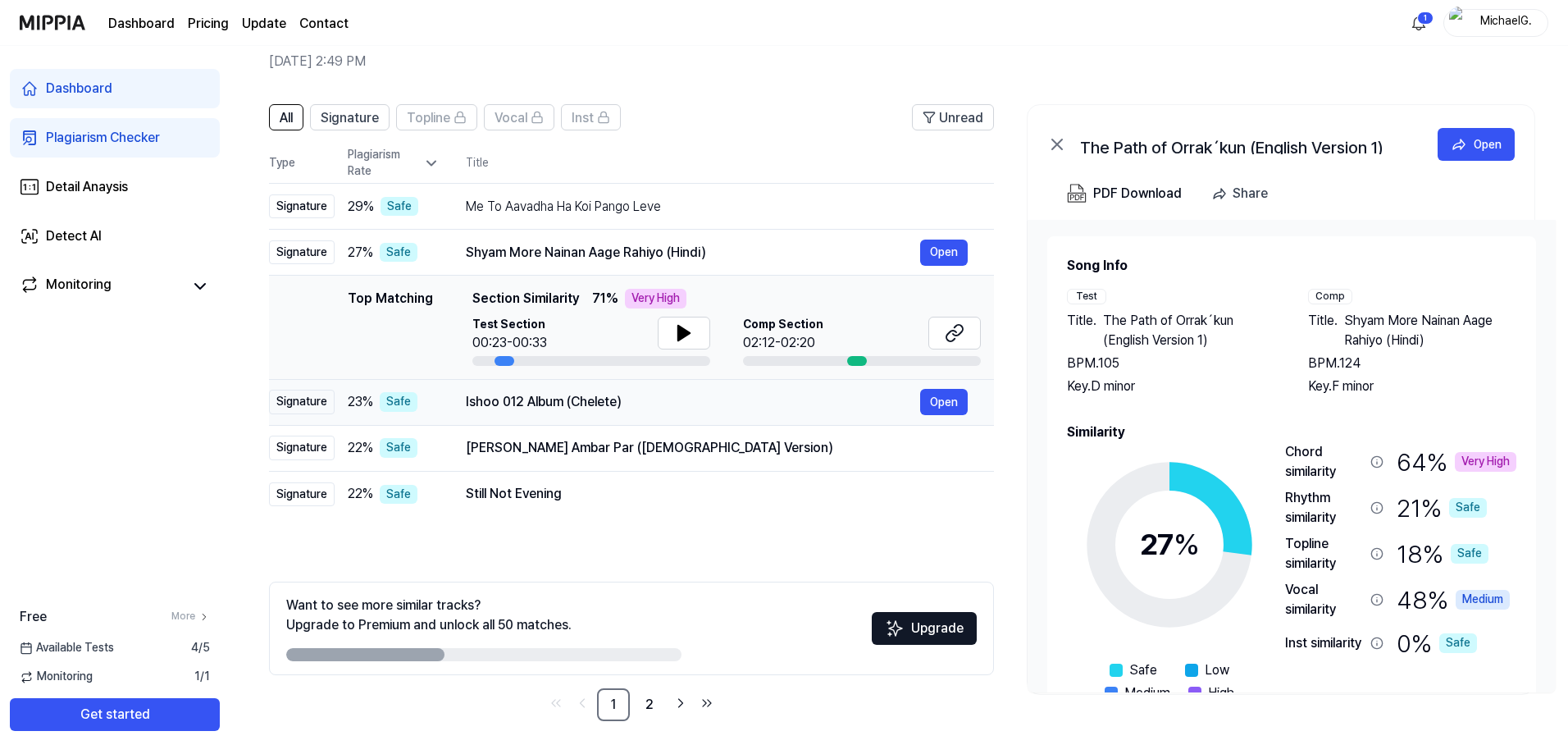
click at [613, 411] on div "Ishoo 012 Album (Chelete)" at bounding box center [693, 402] width 454 height 19
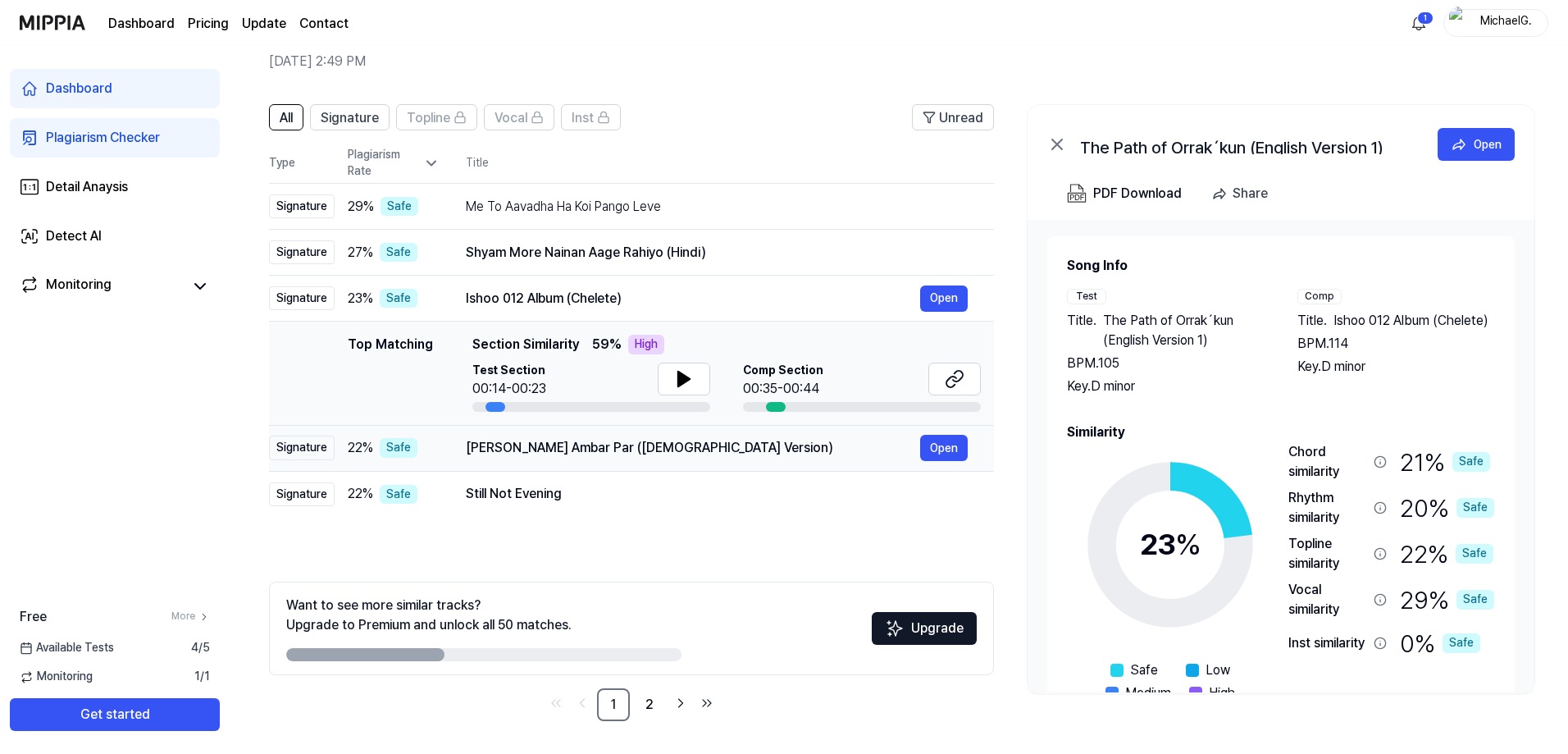
click at [595, 456] on div "Neele Neele Ambar Par (Male Version)" at bounding box center [693, 447] width 454 height 19
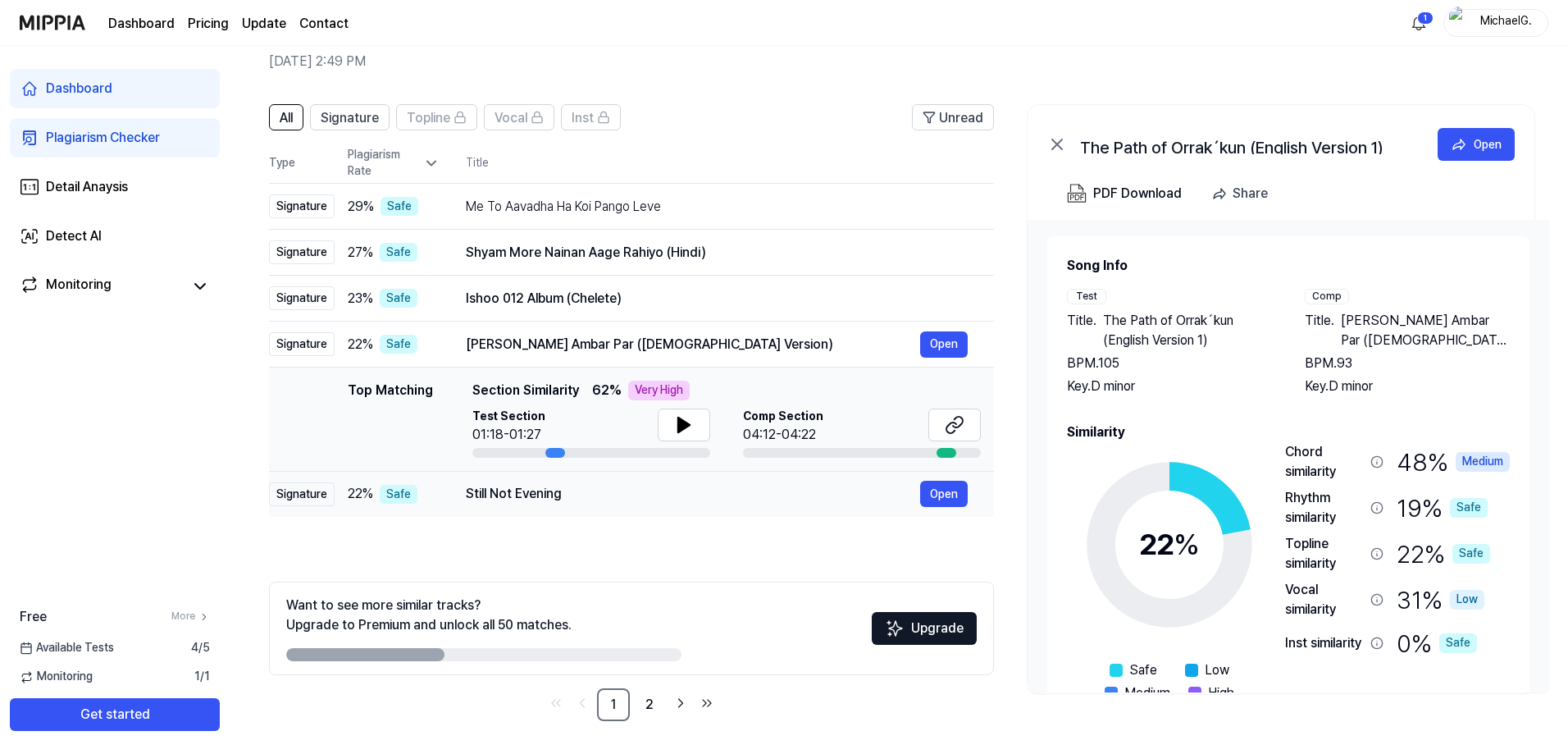
click at [599, 493] on div "Still Not Evening" at bounding box center [693, 494] width 454 height 19
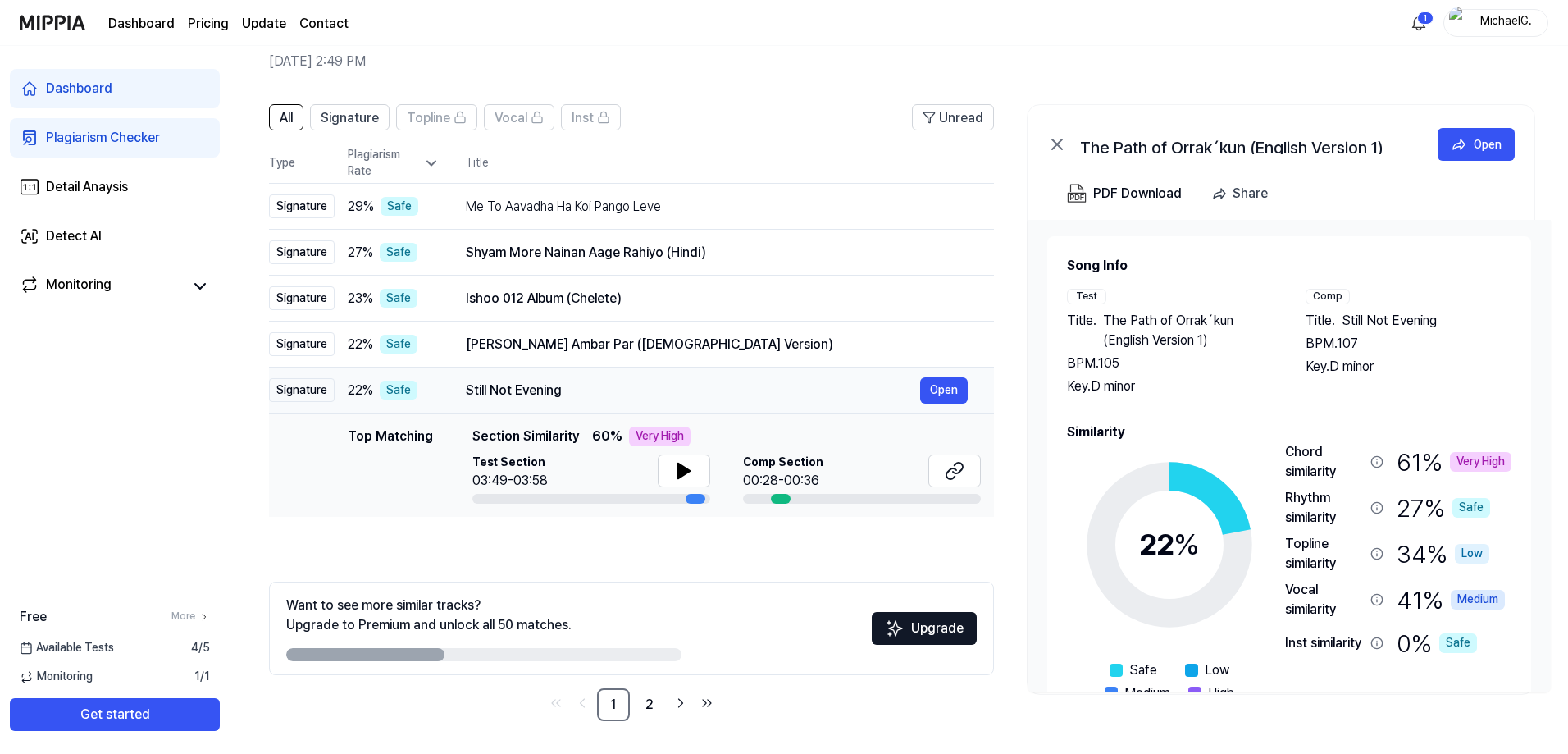
click at [627, 388] on div "Still Not Evening" at bounding box center [693, 391] width 454 height 19
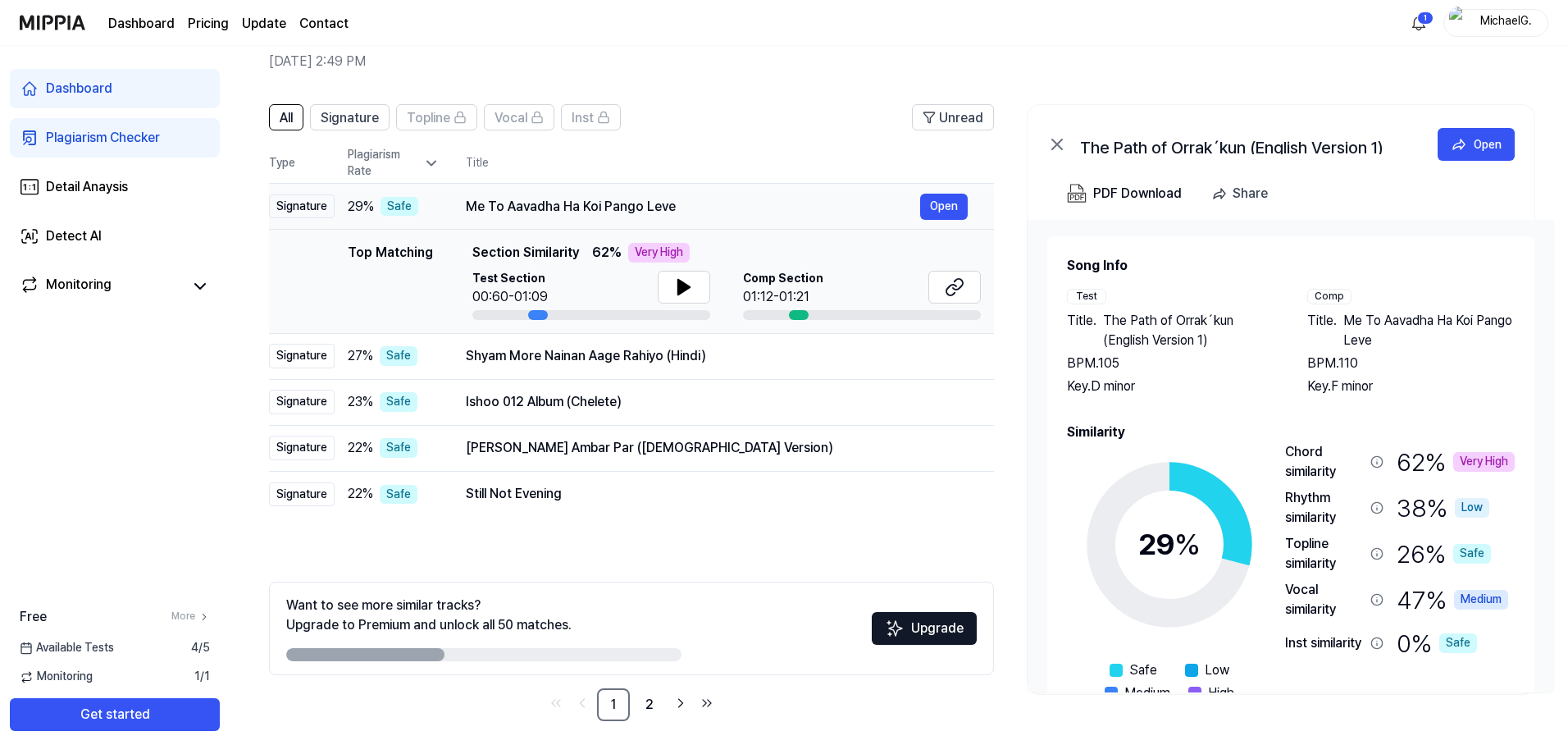
click at [676, 205] on div "Me To Aavadha Ha Koi Pango Leve" at bounding box center [693, 206] width 454 height 19
drag, startPoint x: 680, startPoint y: 208, endPoint x: 468, endPoint y: 215, distance: 212.1
click at [468, 215] on div "Me To Aavadha Ha Koi Pango Leve" at bounding box center [693, 206] width 454 height 19
drag, startPoint x: 468, startPoint y: 207, endPoint x: 653, endPoint y: 199, distance: 185.2
click at [648, 198] on div "Me To Aavadha Ha Koi Pango Leve" at bounding box center [693, 206] width 454 height 19
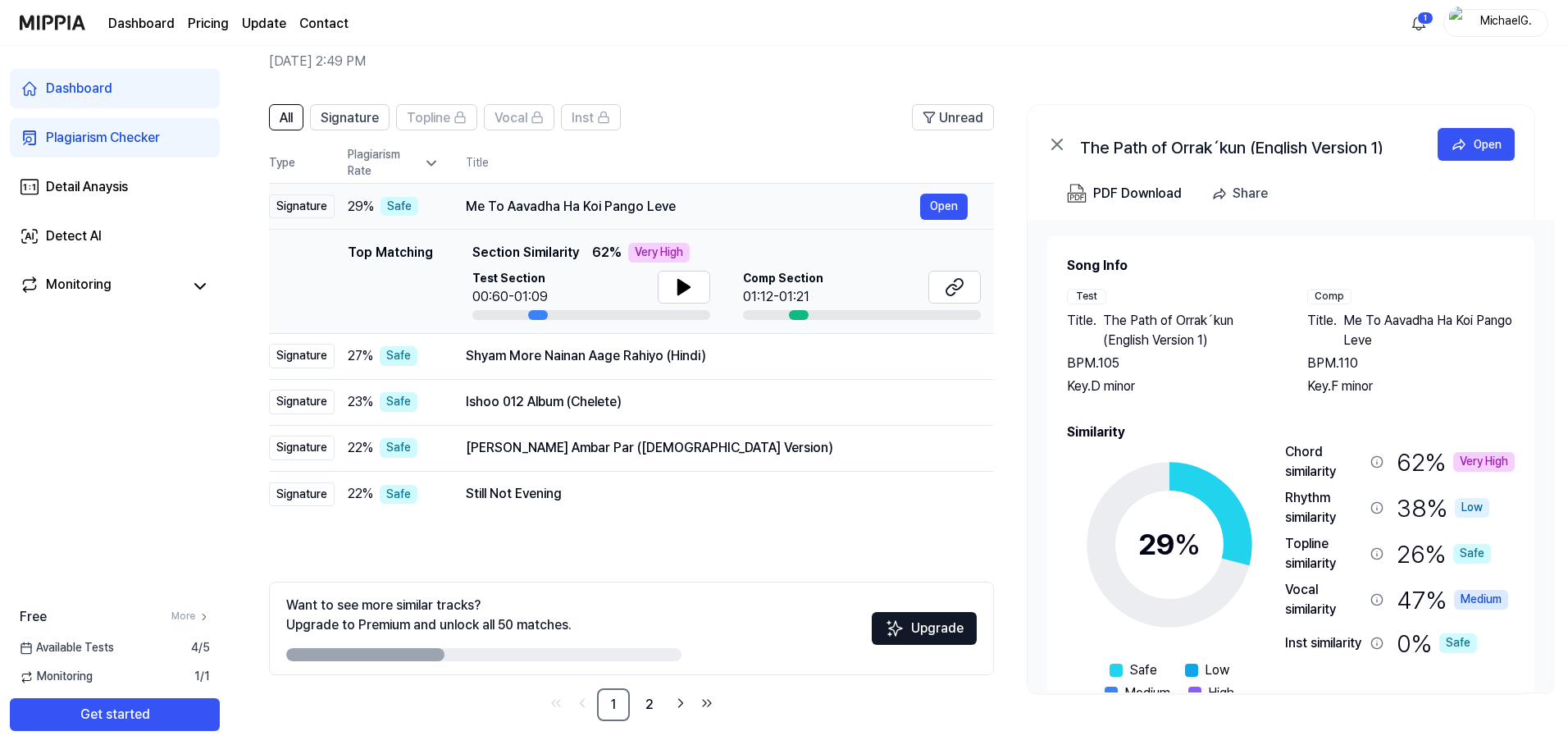
click at [670, 206] on div "Me To Aavadha Ha Koi Pango Leve" at bounding box center [693, 206] width 454 height 19
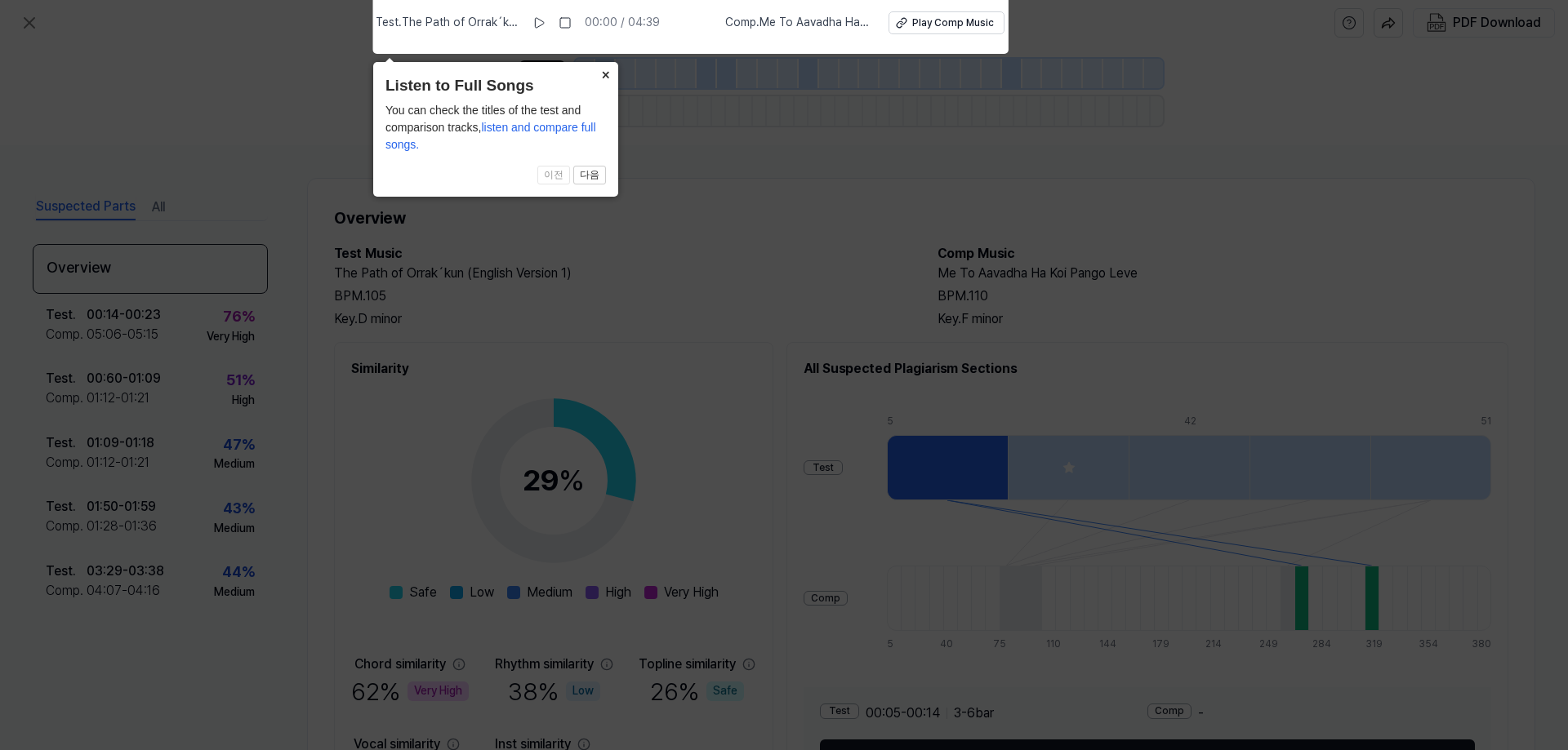
click at [609, 72] on button "×" at bounding box center [605, 73] width 26 height 23
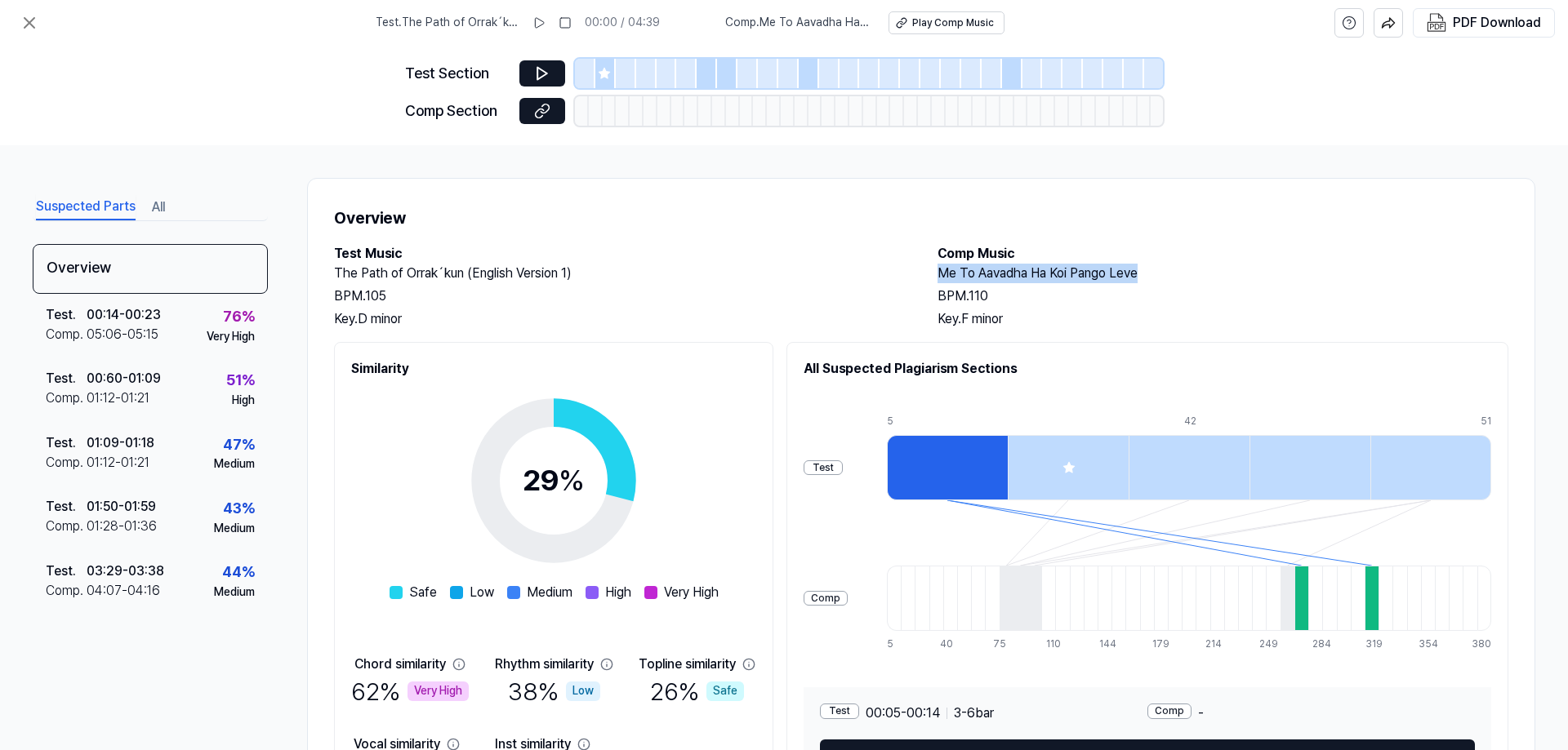
drag, startPoint x: 929, startPoint y: 271, endPoint x: 1159, endPoint y: 269, distance: 230.0
click at [1159, 269] on div "Test Music The Path of Orrak´kun (English Version 1) BPM. 105 Key. D minor Comp…" at bounding box center [921, 286] width 1174 height 85
copy h2 "Me To Aavadha Ha Koi Pango Leve"
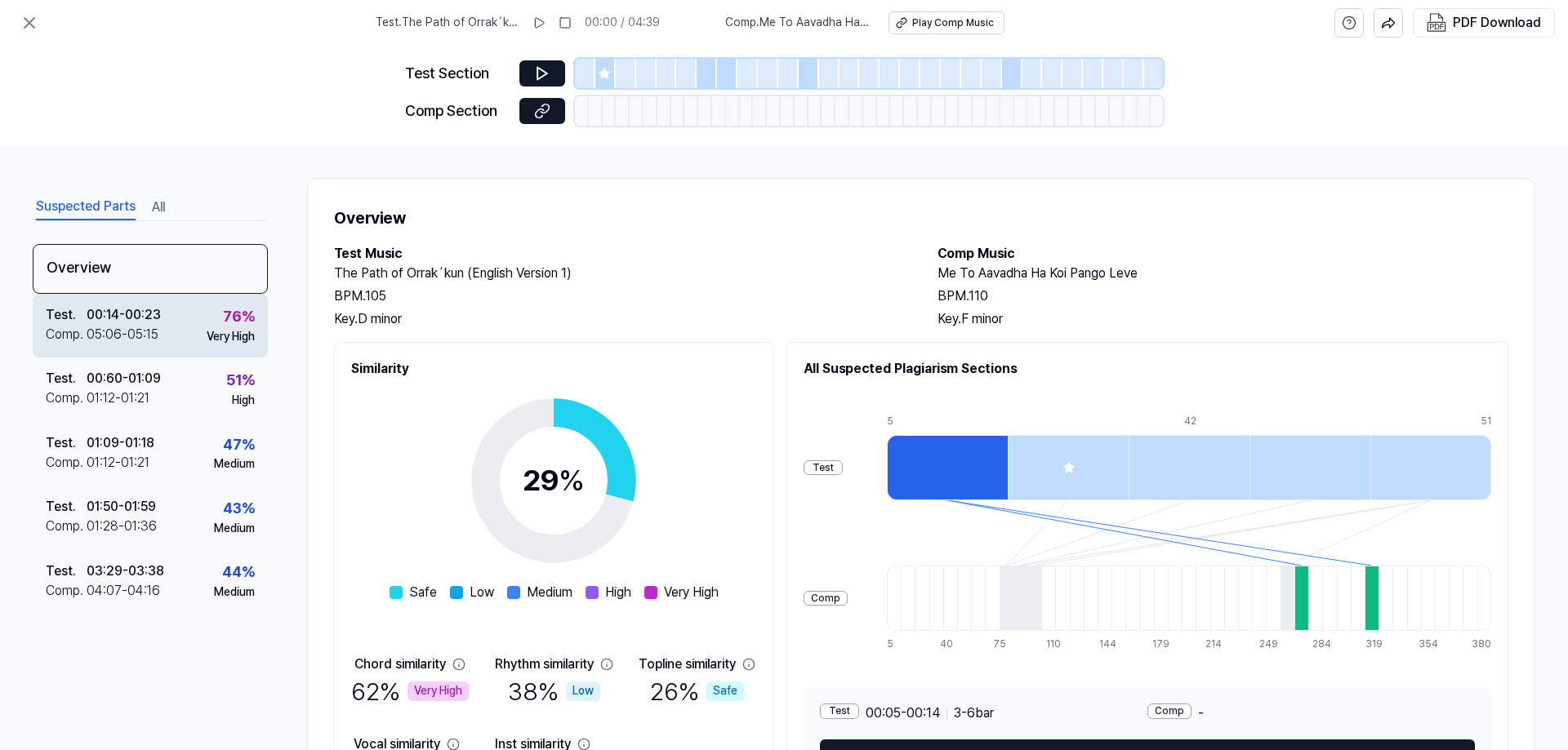
click at [131, 321] on div "00:14 - 00:23" at bounding box center [123, 315] width 74 height 19
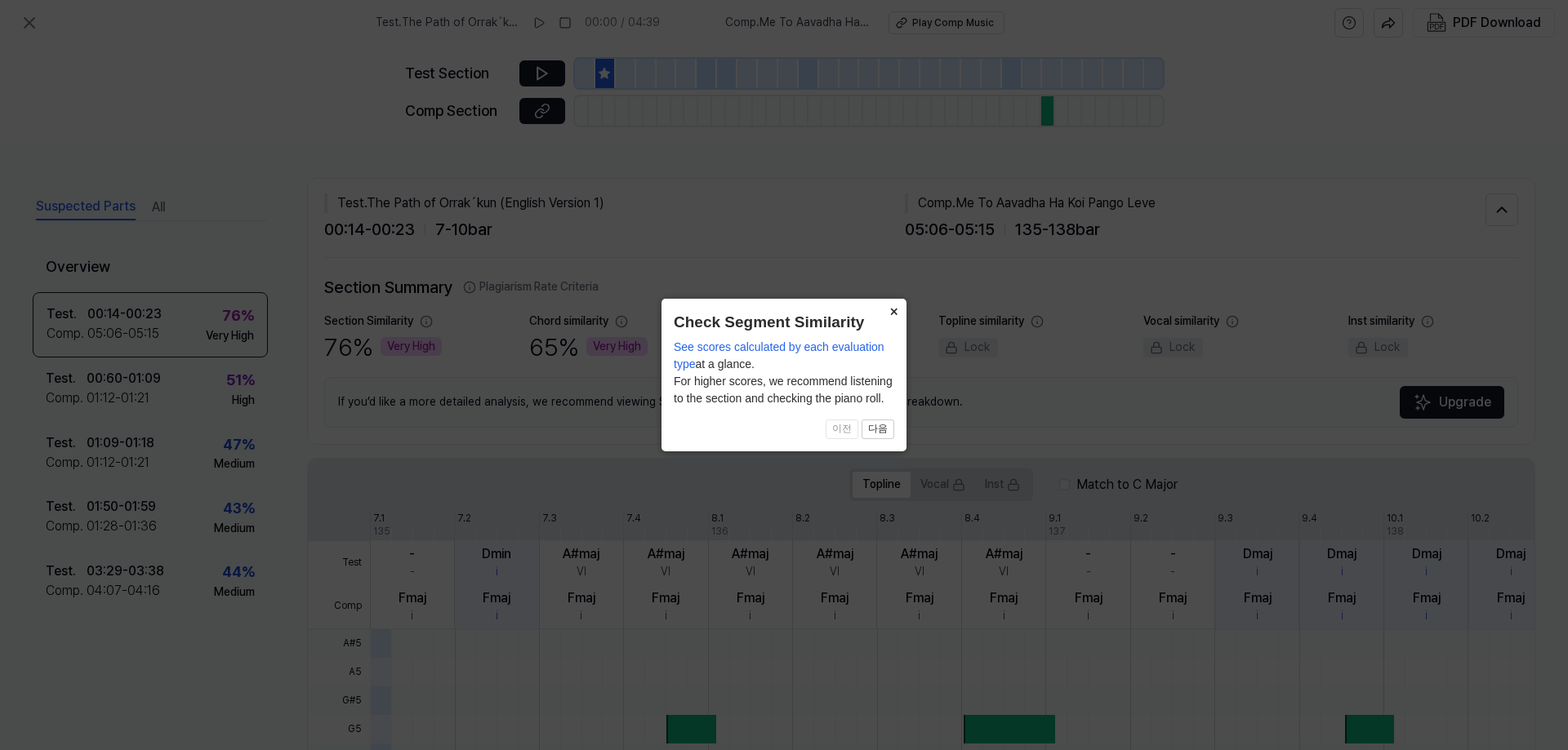
click at [886, 310] on button "×" at bounding box center [893, 310] width 26 height 23
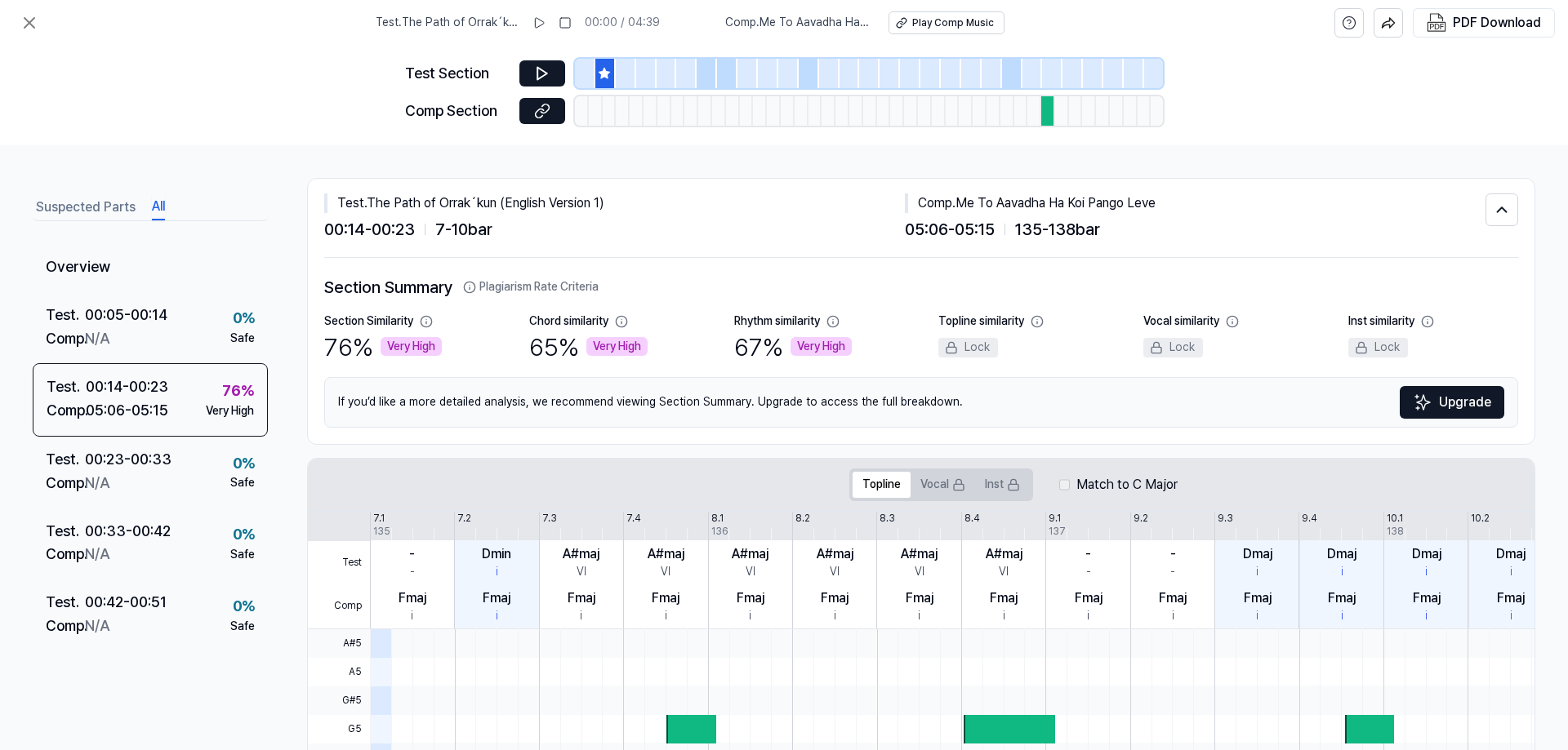
click at [154, 200] on button "All" at bounding box center [158, 207] width 13 height 26
click at [30, 27] on icon at bounding box center [29, 23] width 19 height 19
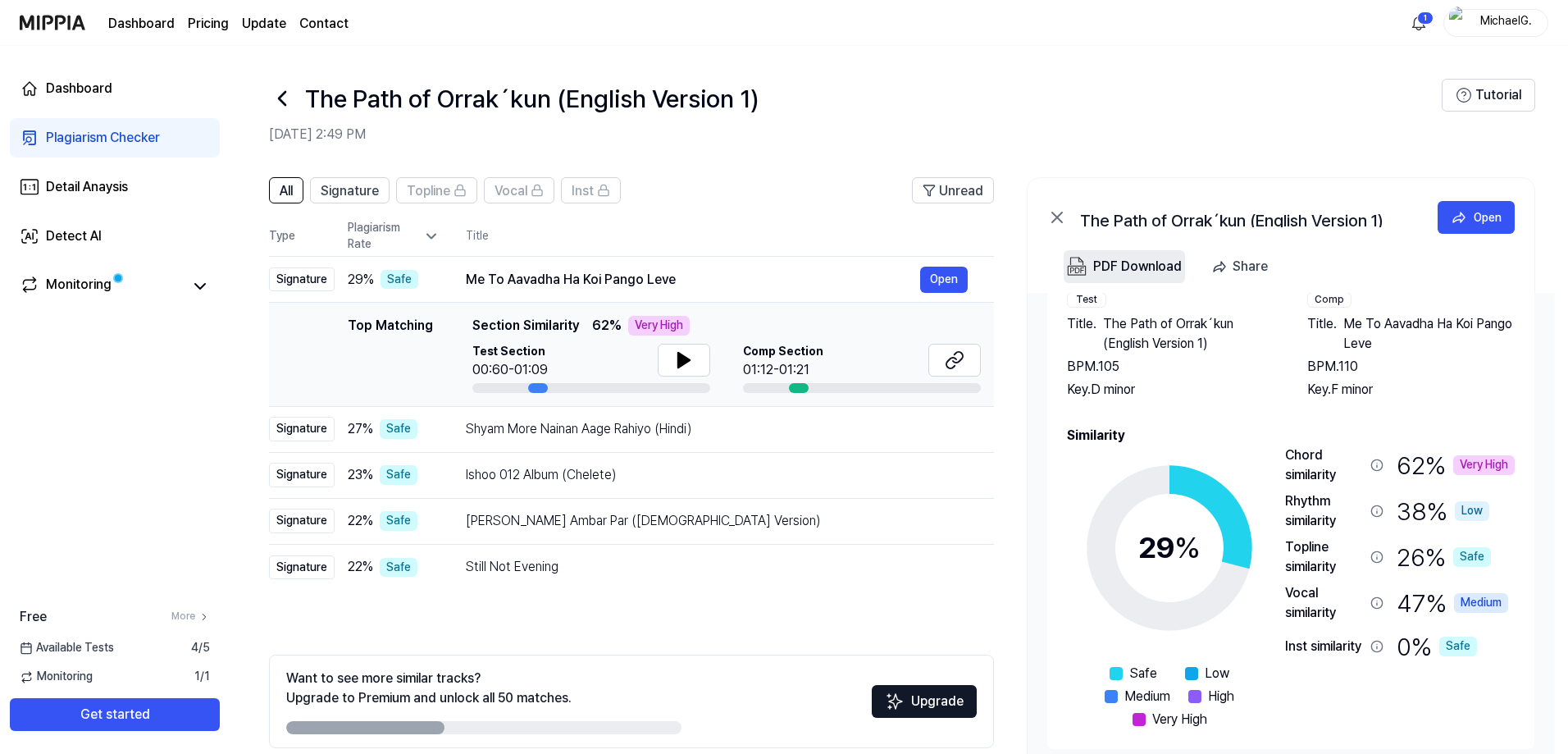
click at [1140, 269] on div "PDF Download" at bounding box center [1137, 267] width 89 height 21
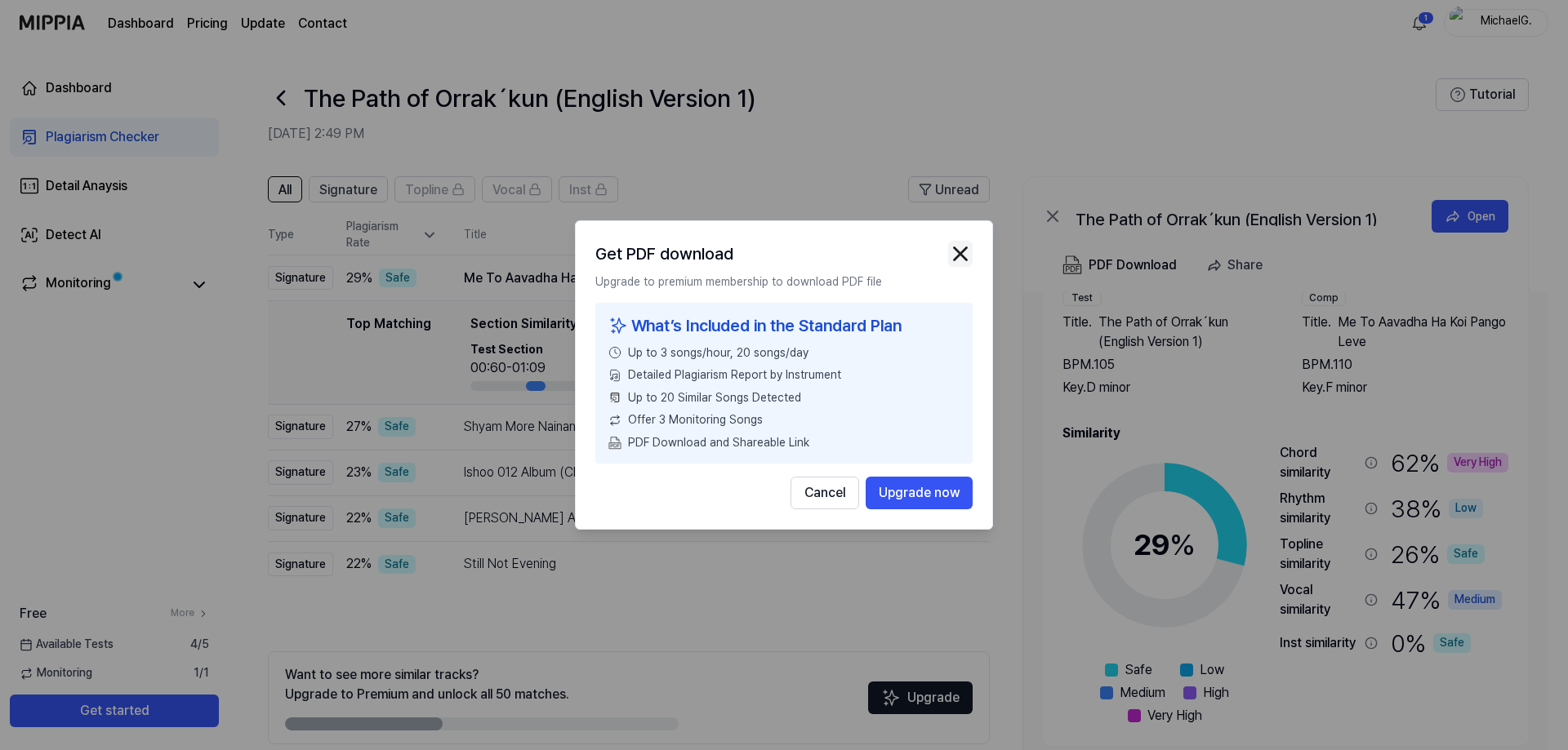
click at [953, 246] on img "button" at bounding box center [960, 254] width 25 height 25
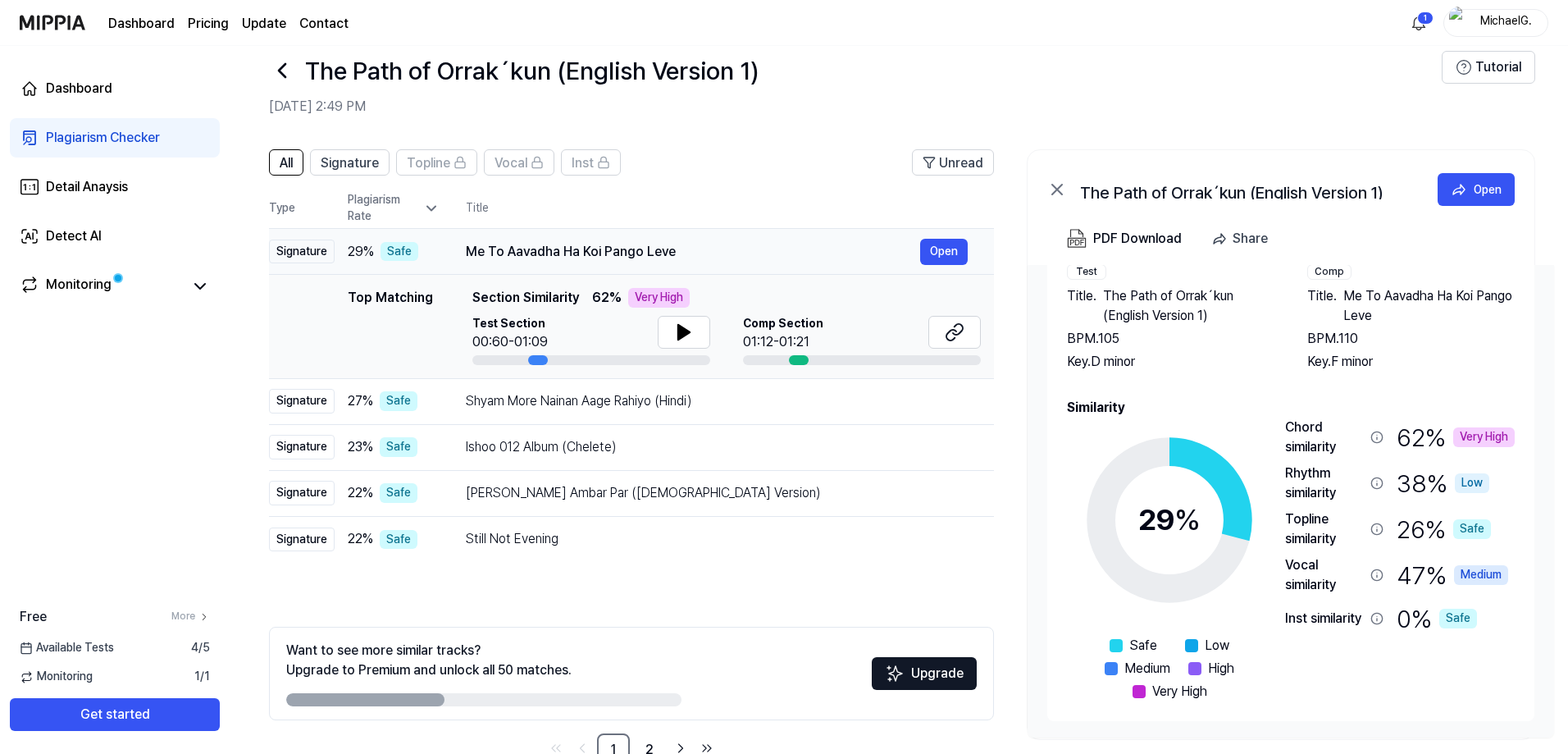
scroll to position [73, 0]
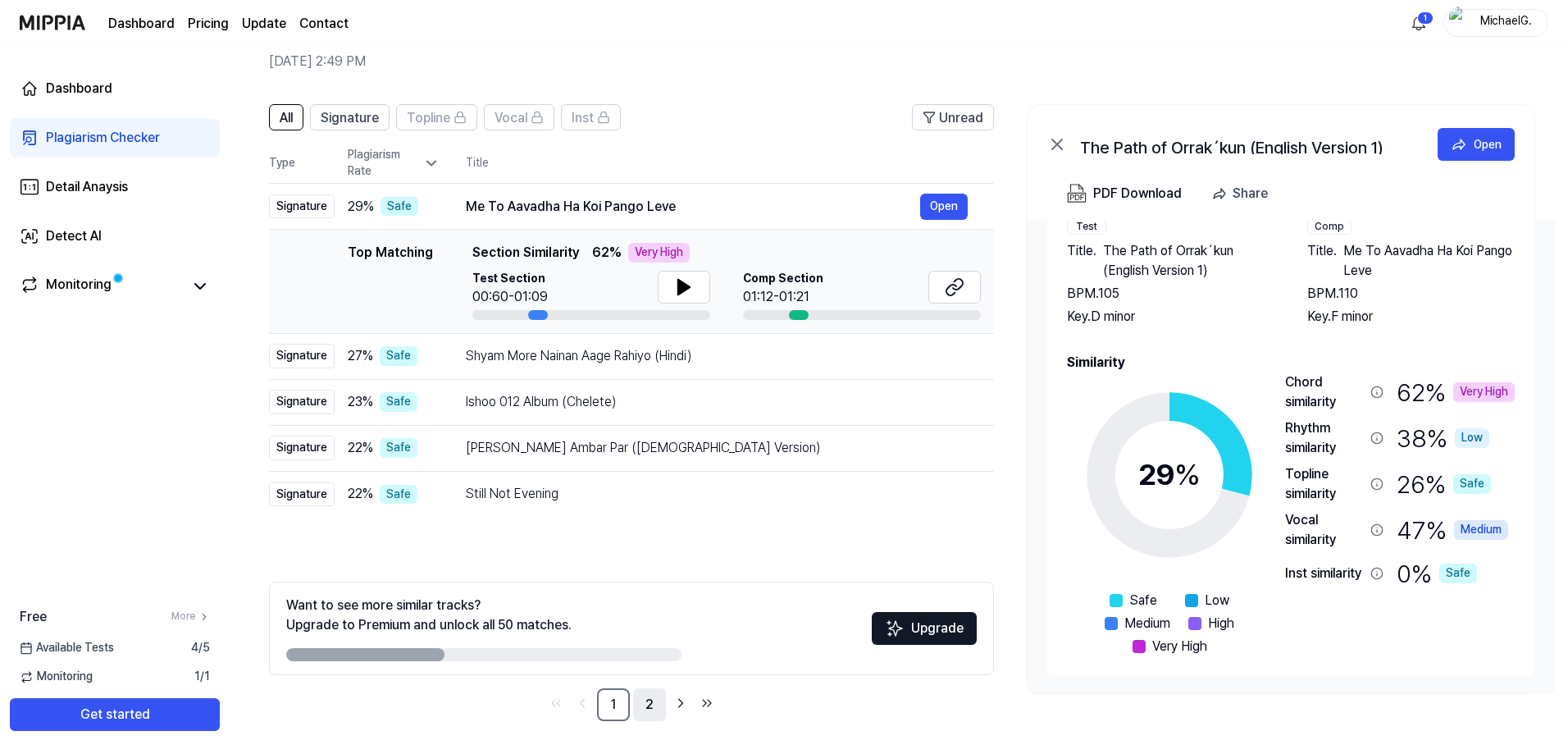
click at [651, 698] on link "2" at bounding box center [649, 704] width 33 height 33
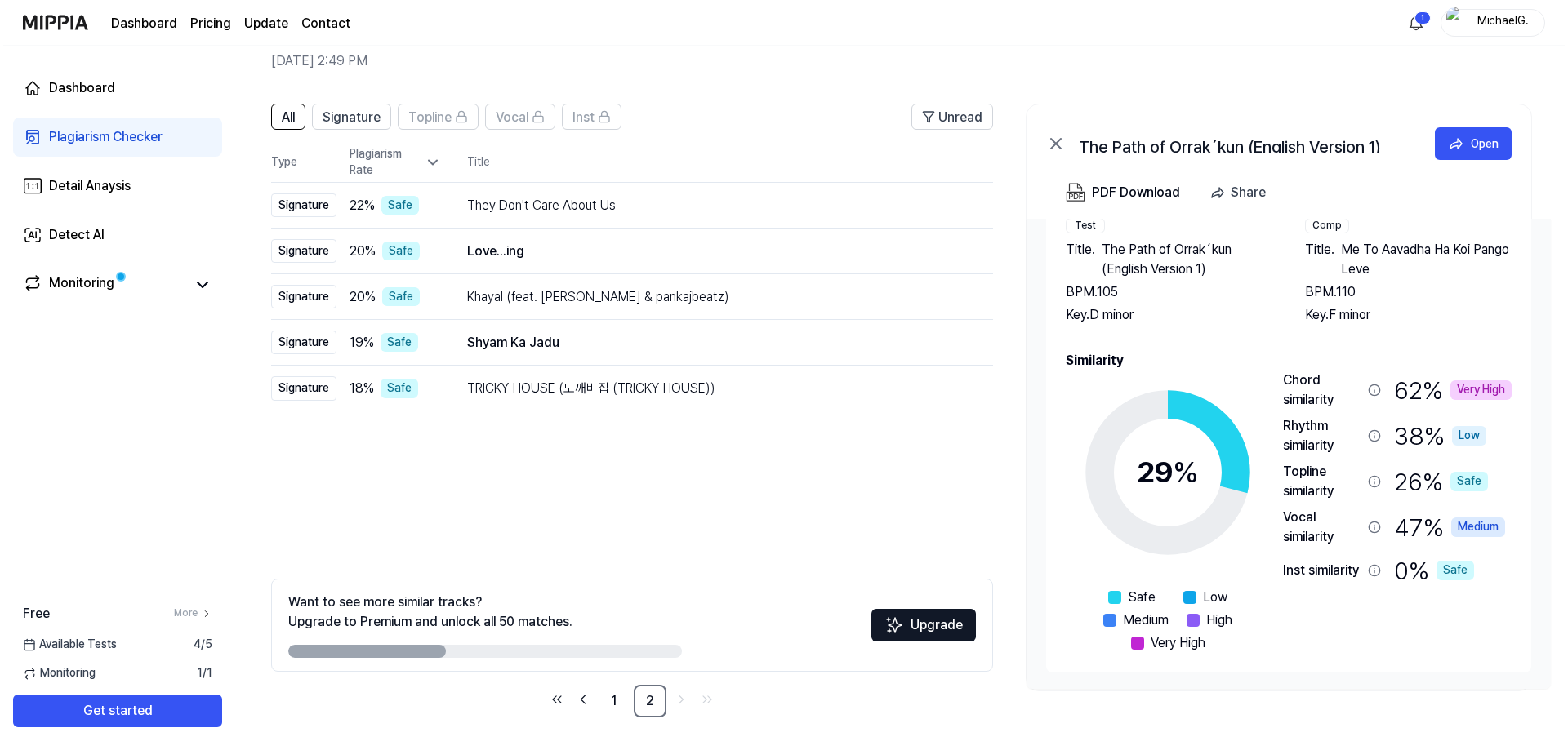
scroll to position [0, 0]
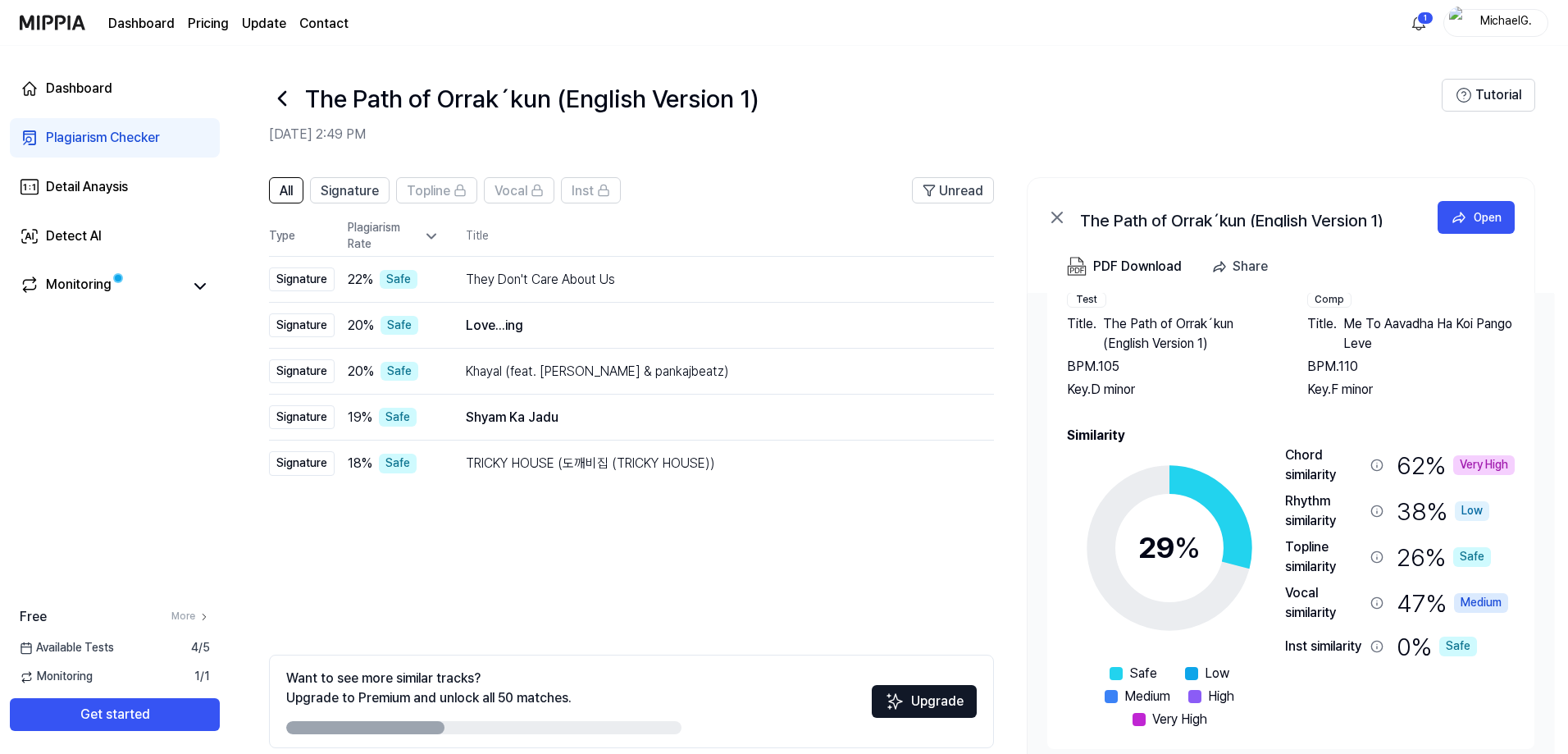
drag, startPoint x: 1377, startPoint y: 349, endPoint x: 1349, endPoint y: 332, distance: 32.8
click at [1351, 333] on span "Me To Aavadha Ha Koi Pango Leve" at bounding box center [1430, 334] width 172 height 39
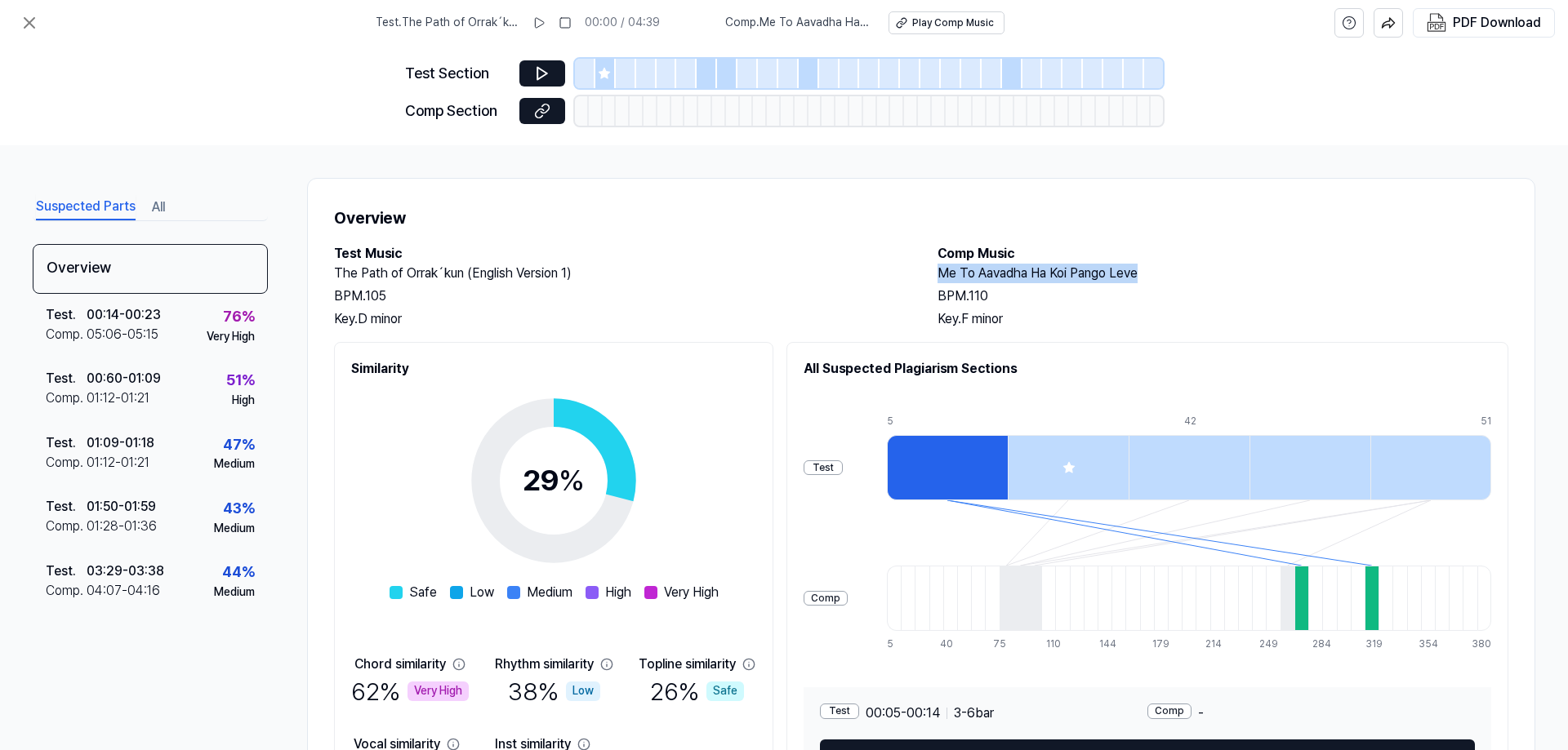
drag, startPoint x: 934, startPoint y: 271, endPoint x: 1148, endPoint y: 264, distance: 214.1
click at [1148, 264] on h2 "Me To Aavadha Ha Koi Pango Leve" at bounding box center [1222, 273] width 571 height 19
copy h2 "Me To Aavadha Ha Koi Pango Leve"
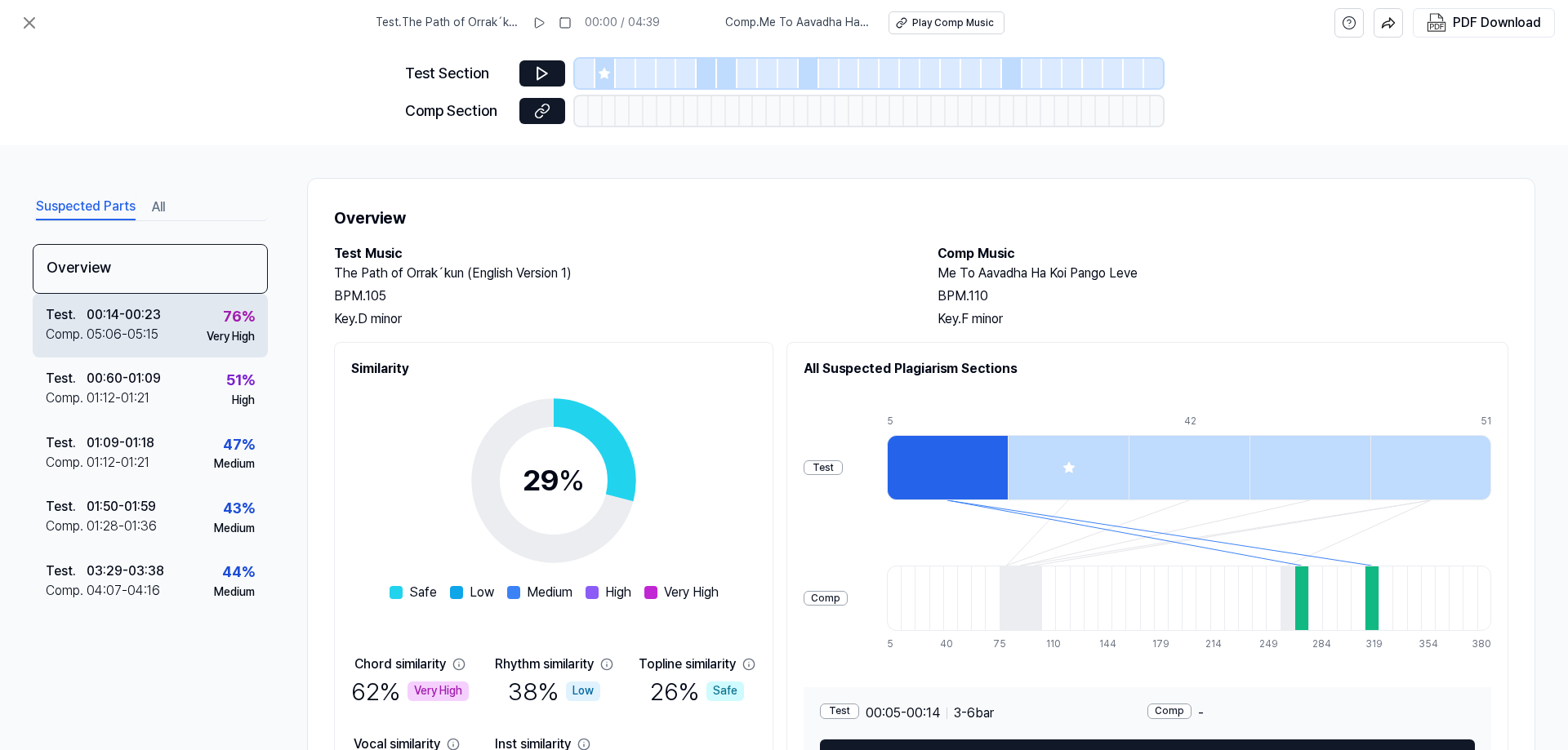
click at [146, 328] on div "05:06 - 05:15" at bounding box center [122, 334] width 71 height 19
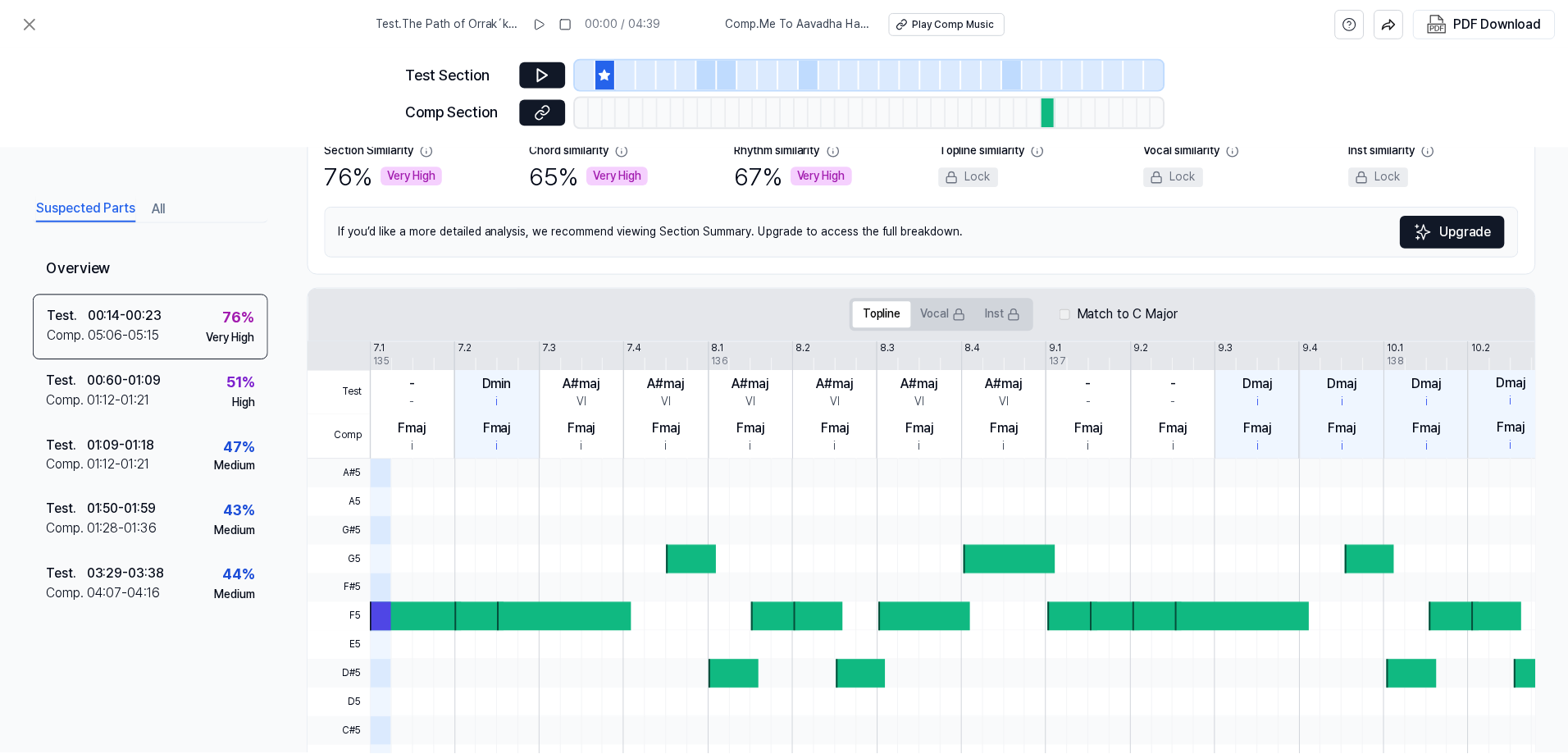
scroll to position [82, 0]
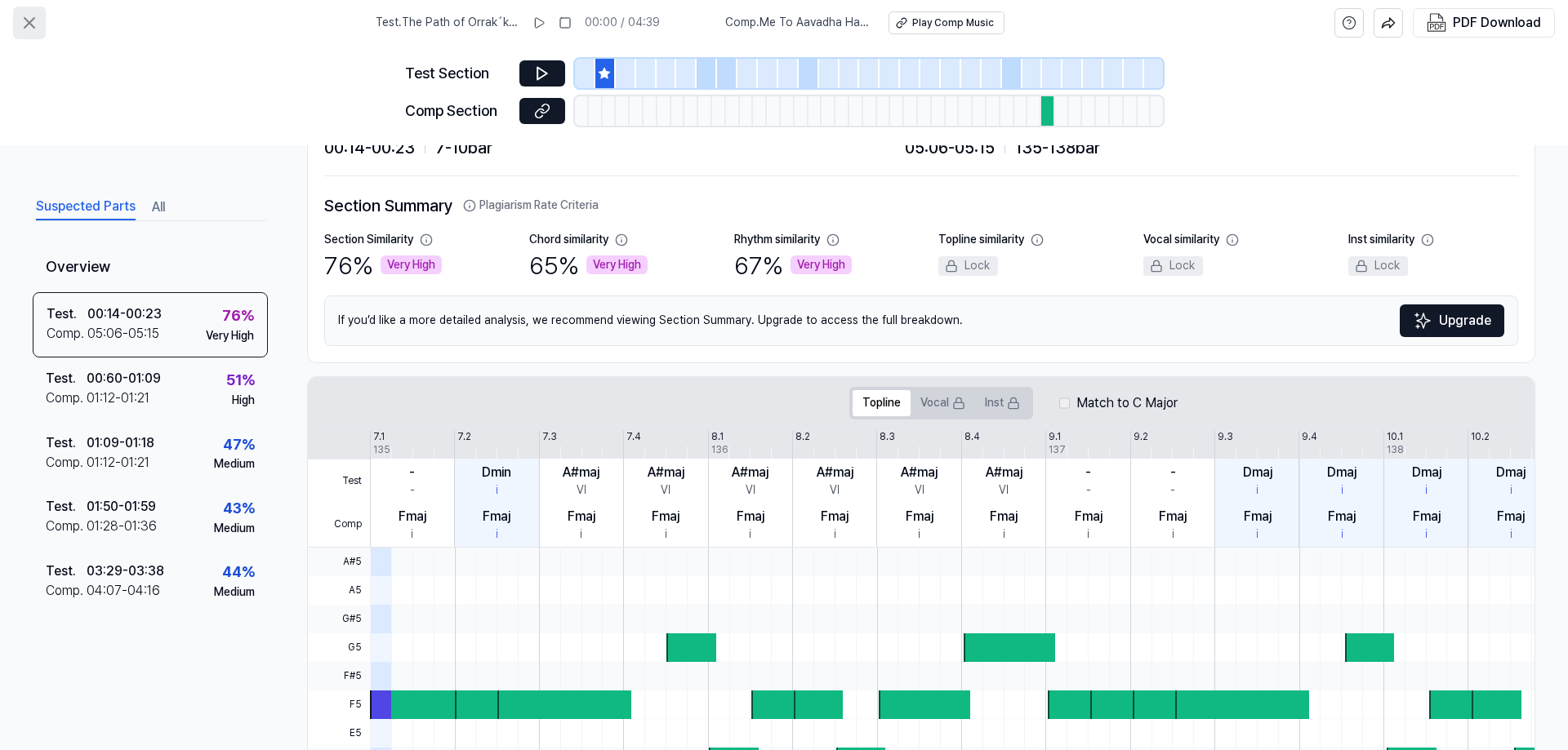
click at [38, 26] on icon at bounding box center [29, 23] width 19 height 19
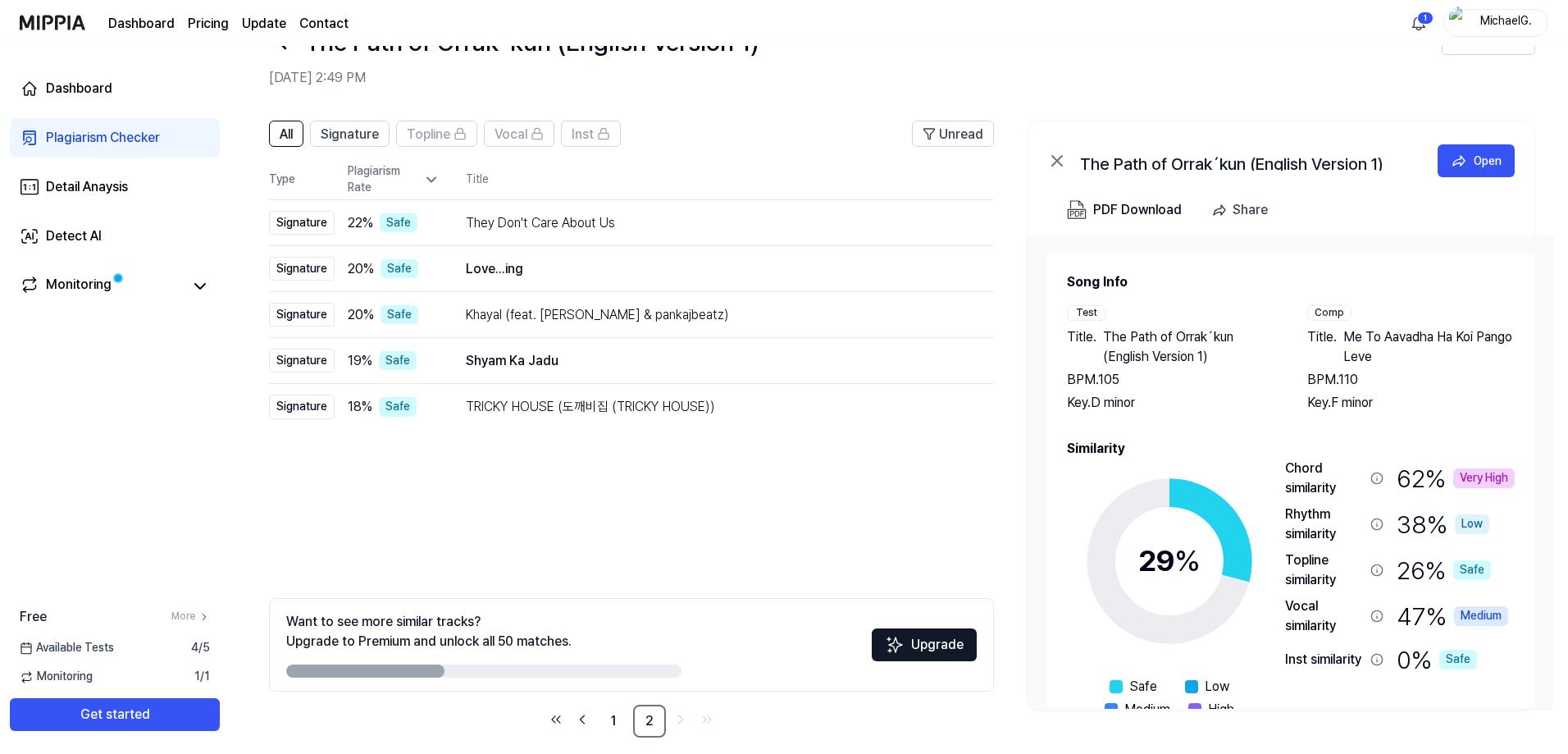
scroll to position [73, 0]
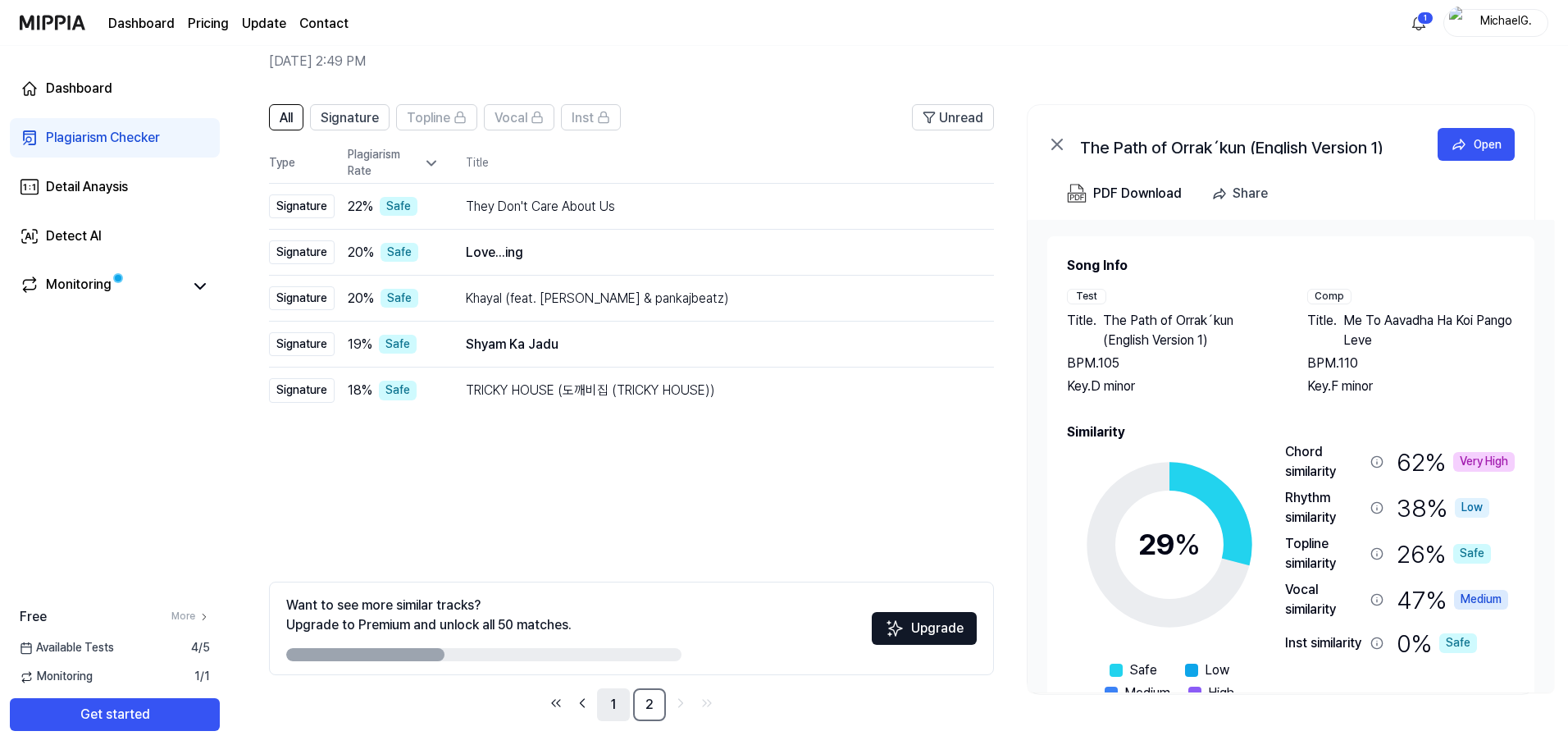
click at [606, 697] on link "1" at bounding box center [613, 704] width 33 height 33
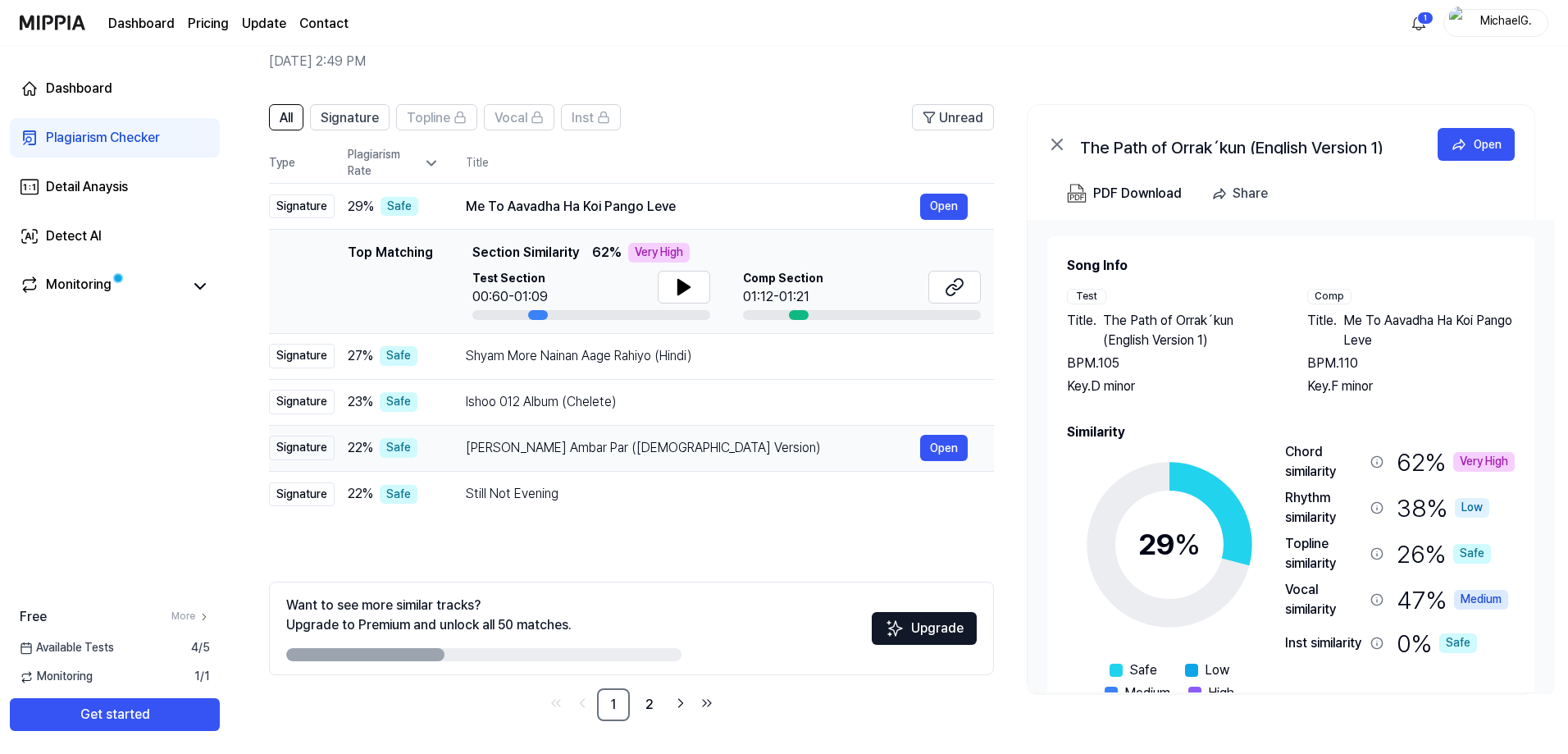
scroll to position [0, 0]
